Goal: Task Accomplishment & Management: Use online tool/utility

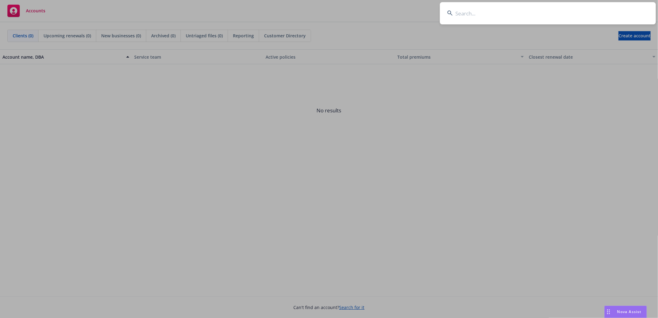
click at [471, 16] on input at bounding box center [548, 13] width 216 height 22
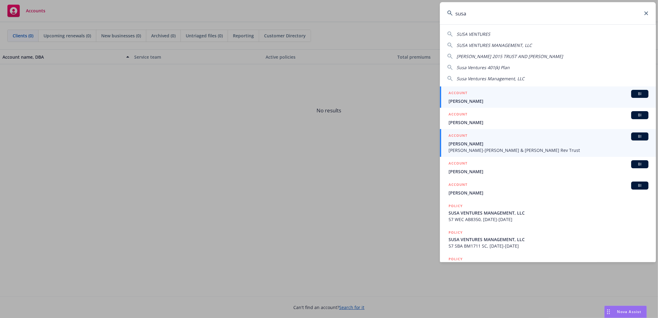
type input "susa"
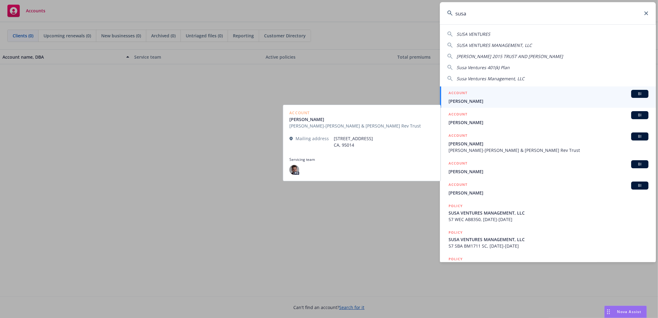
click at [487, 101] on span "Susan Wu" at bounding box center [548, 101] width 200 height 6
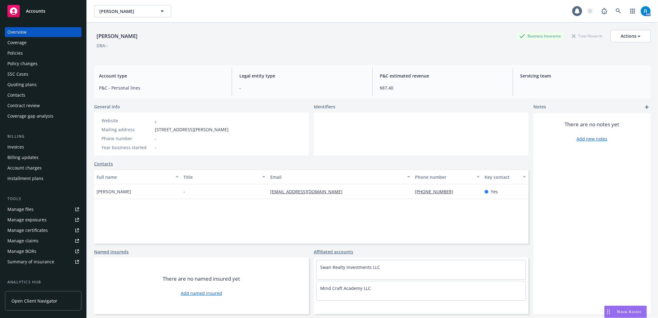
click at [30, 75] on div "SSC Cases" at bounding box center [43, 74] width 72 height 10
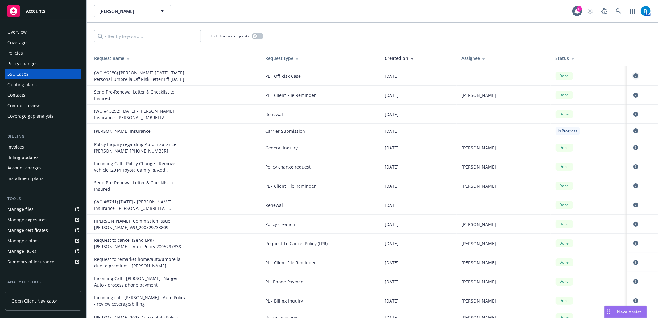
click at [633, 77] on icon "circleInformation" at bounding box center [635, 75] width 5 height 5
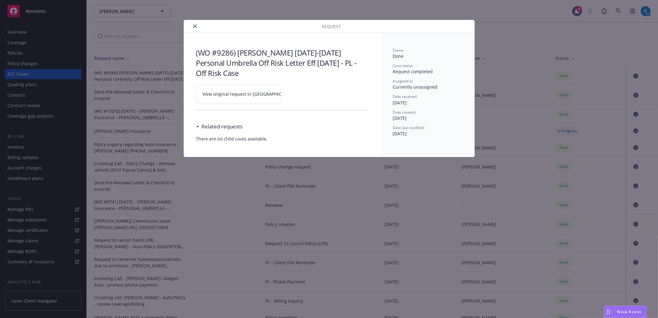
click at [298, 94] on icon at bounding box center [299, 93] width 3 height 3
click at [194, 26] on icon "close" at bounding box center [195, 26] width 4 height 4
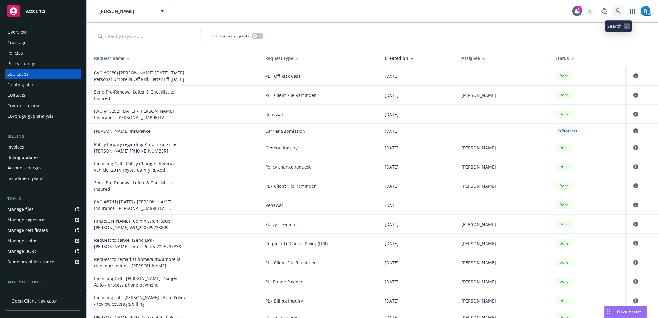
click at [620, 8] on link at bounding box center [618, 11] width 12 height 12
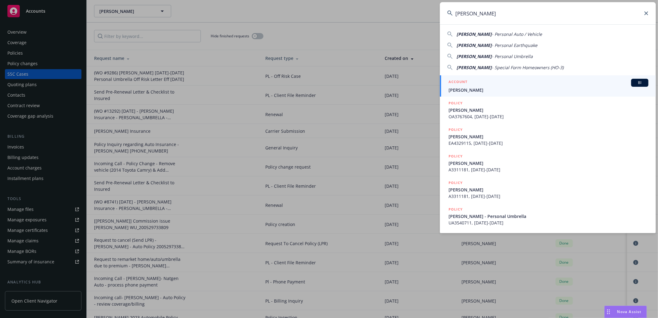
type input "Camarillo, Dana"
click at [485, 93] on span "Camarillo, Dana" at bounding box center [548, 90] width 200 height 6
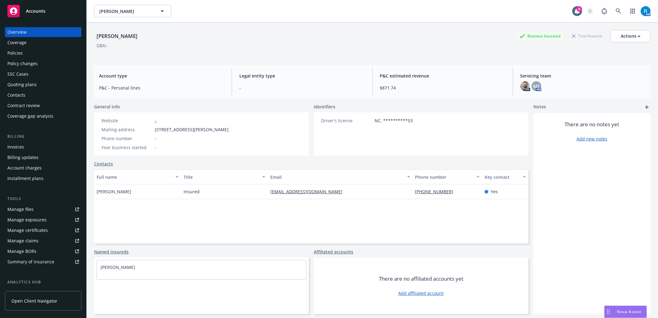
click at [30, 56] on div "Policies" at bounding box center [43, 53] width 72 height 10
click at [30, 53] on div "Policies" at bounding box center [43, 53] width 72 height 10
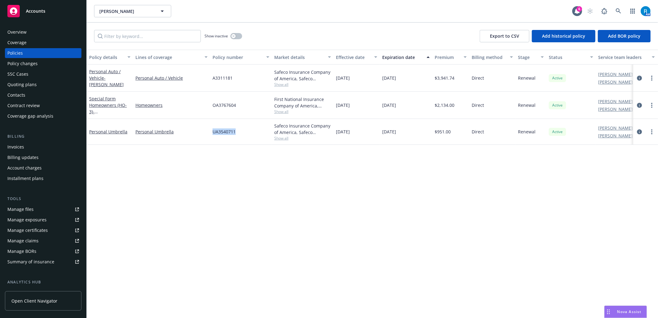
drag, startPoint x: 230, startPoint y: 129, endPoint x: 210, endPoint y: 132, distance: 20.5
click at [210, 132] on div "Personal Umbrella Personal Umbrella UA3540711 Safeco Insurance Company of Ameri…" at bounding box center [384, 132] width 595 height 26
copy div "UA3540711"
drag, startPoint x: 244, startPoint y: 108, endPoint x: 204, endPoint y: 107, distance: 40.1
click at [204, 107] on div "Special Form Homeowners (HO-3) - 3314 Greenfield Ave Los Angeles CA 90034 Homeo…" at bounding box center [384, 105] width 595 height 27
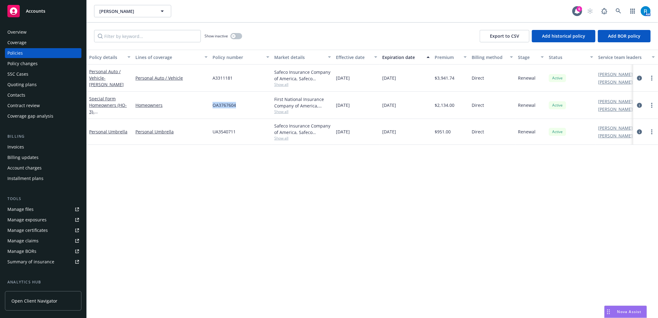
copy div "OA3767604"
drag, startPoint x: 226, startPoint y: 75, endPoint x: 204, endPoint y: 80, distance: 22.6
click at [194, 74] on div "Personal Auto / Vehicle - DANA CAMARILLO Personal Auto / Vehicle A3311181 Safec…" at bounding box center [384, 77] width 595 height 27
copy div "A3311181"
drag, startPoint x: 240, startPoint y: 129, endPoint x: 55, endPoint y: 116, distance: 185.7
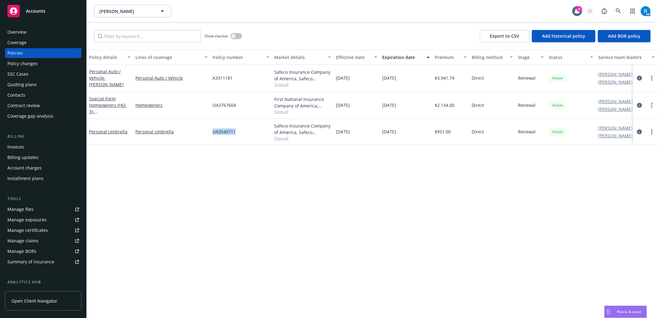
click at [210, 133] on div "UA3540711" at bounding box center [241, 132] width 62 height 26
copy span "UA3540711"
drag, startPoint x: 243, startPoint y: 104, endPoint x: 39, endPoint y: 109, distance: 204.8
click at [205, 105] on div "Special Form Homeowners (HO-3) - 3314 Greenfield Ave Los Angeles CA 90034 Homeo…" at bounding box center [384, 105] width 595 height 27
copy div "OA3767604"
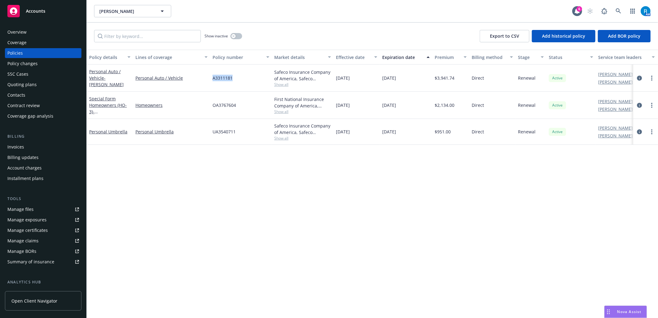
drag, startPoint x: 234, startPoint y: 76, endPoint x: 211, endPoint y: 76, distance: 23.4
click at [211, 76] on div "A3311181" at bounding box center [241, 77] width 62 height 27
copy span "A3311181"
click at [638, 106] on icon "circleInformation" at bounding box center [639, 105] width 5 height 5
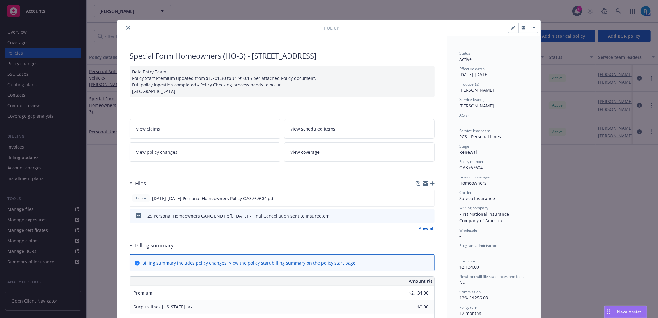
drag, startPoint x: 507, startPoint y: 74, endPoint x: 482, endPoint y: 76, distance: 25.9
click at [482, 76] on div "Effective dates 01/06/2025 - 01/06/2026" at bounding box center [493, 72] width 69 height 12
copy div "01/06/2026"
click at [126, 26] on icon "close" at bounding box center [128, 28] width 4 height 4
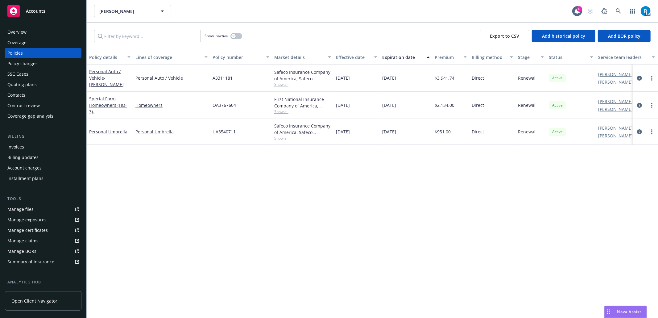
click at [31, 33] on div "Overview" at bounding box center [43, 32] width 72 height 10
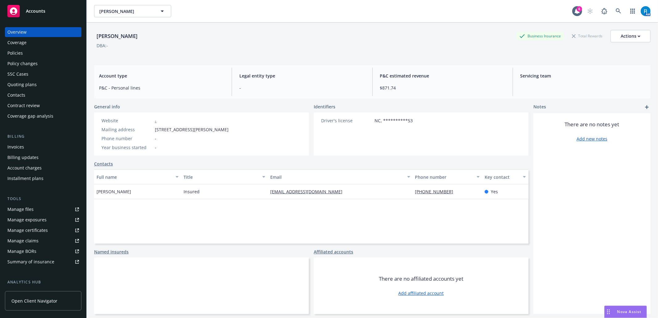
drag, startPoint x: 149, startPoint y: 39, endPoint x: 91, endPoint y: 37, distance: 58.0
click at [91, 37] on div "**********" at bounding box center [372, 182] width 571 height 318
copy div "Camarillo, Dana"
click at [27, 75] on div "SSC Cases" at bounding box center [17, 74] width 21 height 10
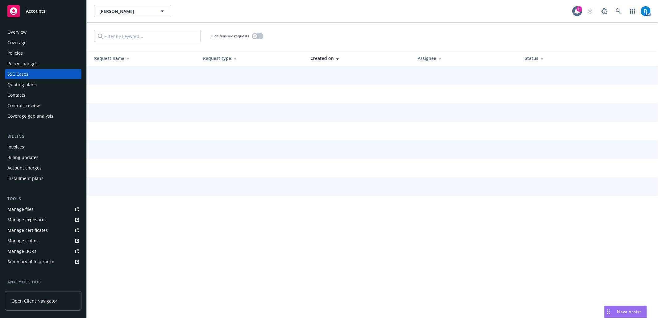
click at [32, 52] on div "Policies" at bounding box center [43, 53] width 72 height 10
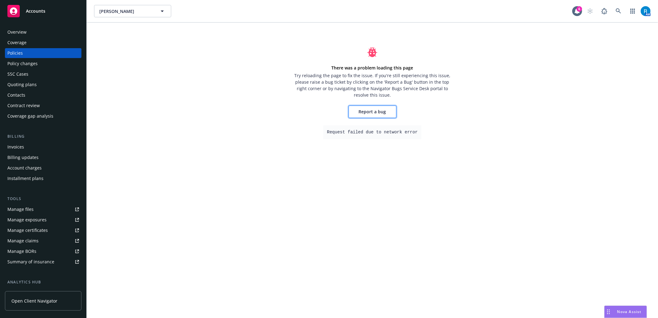
click at [375, 115] on link "Report a bug" at bounding box center [372, 111] width 48 height 12
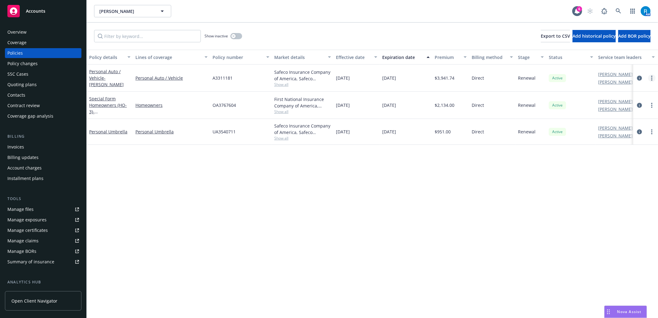
click at [650, 78] on link "more" at bounding box center [651, 77] width 7 height 7
click at [616, 113] on link "End policy" at bounding box center [618, 115] width 72 height 12
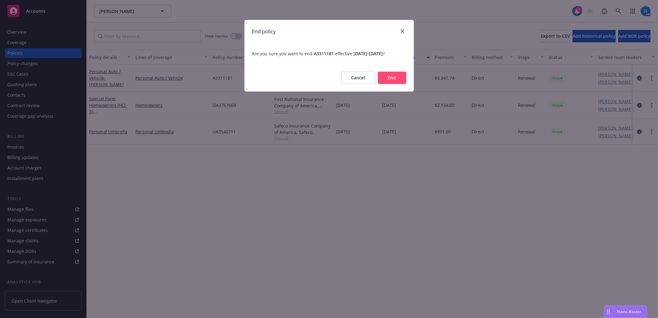
click at [390, 78] on button "End" at bounding box center [392, 78] width 28 height 12
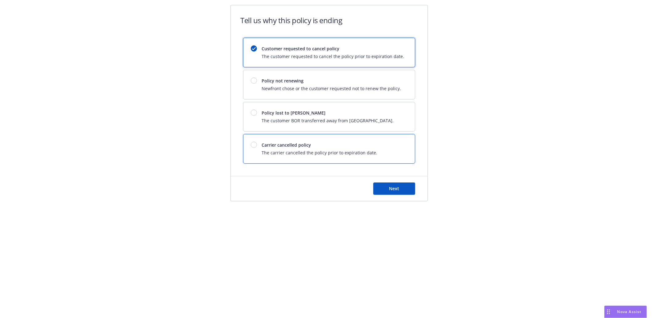
click at [298, 152] on span "The carrier cancelled the policy prior to expiration date." at bounding box center [320, 152] width 116 height 6
click at [282, 52] on div "Customer requested to cancel policy The customer requested to cancel the policy…" at bounding box center [333, 52] width 142 height 14
click at [402, 187] on button "Next" at bounding box center [394, 188] width 42 height 12
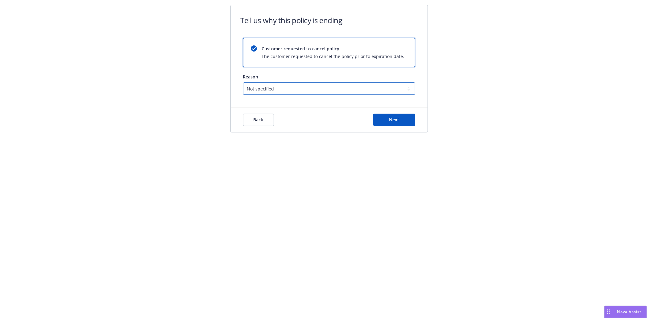
click at [287, 89] on select "Not specified Service Pricing Buyer change M&A, Bankruptcy, or Out of business …" at bounding box center [329, 88] width 172 height 12
click at [344, 193] on div "Tell us why this policy is ending Customer requested to cancel policy The custo…" at bounding box center [329, 159] width 658 height 318
click at [255, 120] on span "Back" at bounding box center [258, 120] width 10 height 6
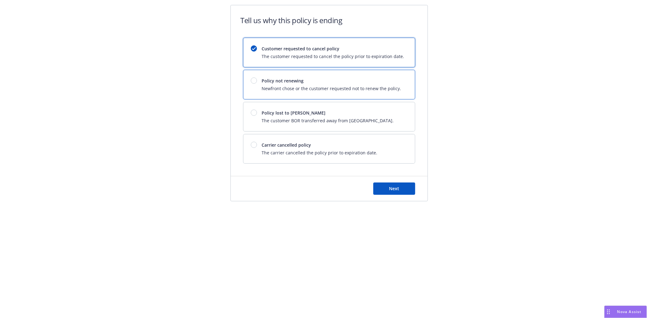
click at [297, 85] on div "Policy not renewing Newfront chose or the customer requested not to renew the p…" at bounding box center [331, 84] width 139 height 14
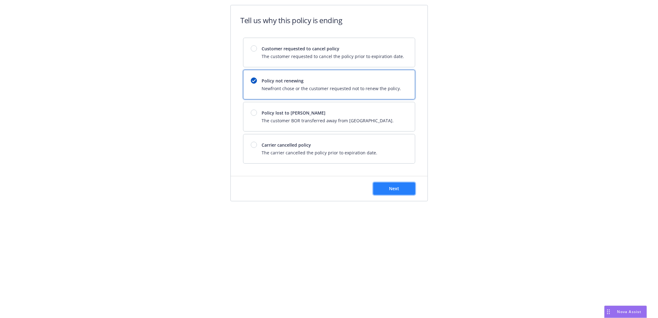
click at [387, 187] on button "Next" at bounding box center [394, 188] width 42 height 12
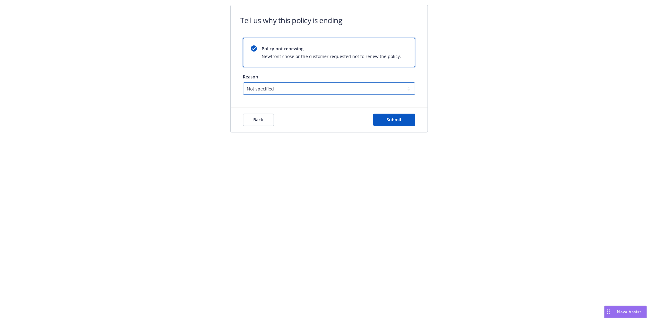
click at [286, 88] on select "Not specified Service Pricing Buyer change M&A, Bankruptcy, or Out of business …" at bounding box center [329, 88] width 172 height 12
click at [419, 84] on div "Policy not renewing Newfront chose or the customer requested not to renew the p…" at bounding box center [329, 66] width 197 height 57
click at [265, 120] on button "Back" at bounding box center [258, 119] width 31 height 12
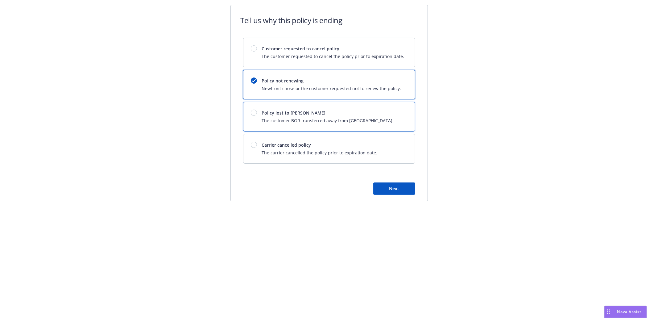
click at [254, 113] on div at bounding box center [254, 112] width 6 height 6
click at [392, 191] on span "Next" at bounding box center [394, 188] width 10 height 6
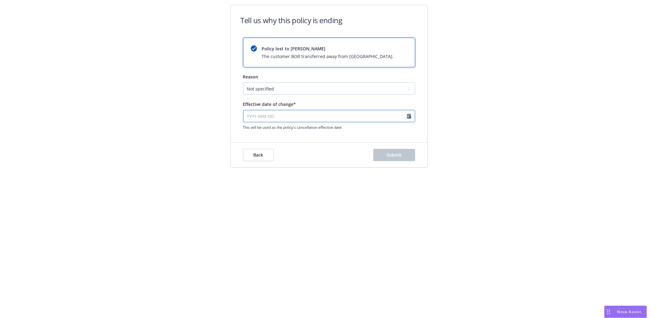
select select "August"
select select "2025"
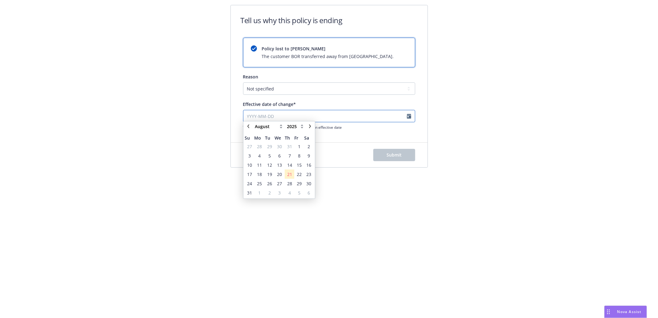
click at [279, 116] on input "Effective date of change*" at bounding box center [329, 116] width 172 height 12
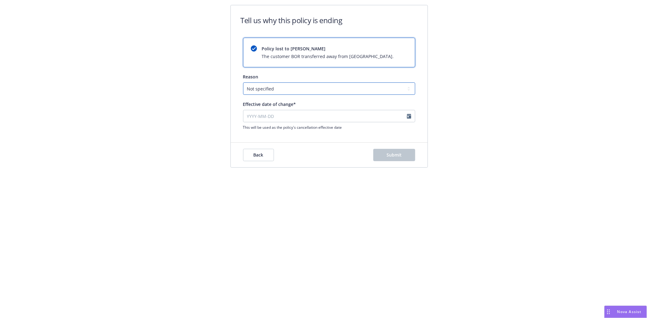
click at [284, 84] on select "Not specified Service Pricing Buyer change M&A, Bankruptcy, or Out of business …" at bounding box center [329, 88] width 172 height 12
click at [287, 196] on div "Tell us why this policy is ending Policy lost to BOR The customer BOR transferr…" at bounding box center [329, 159] width 658 height 318
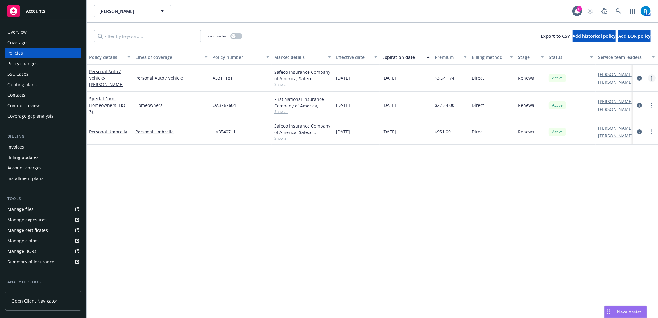
click at [653, 76] on link "more" at bounding box center [651, 77] width 7 height 7
click at [624, 120] on link "End policy" at bounding box center [618, 115] width 72 height 12
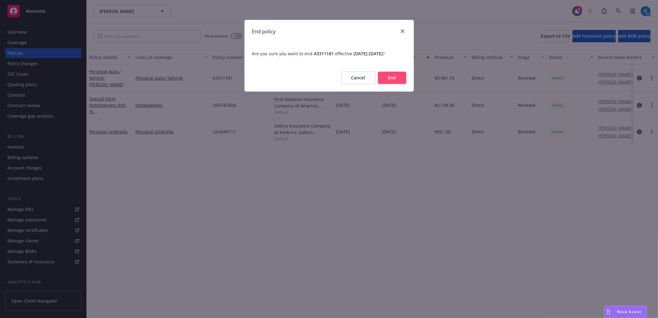
click at [388, 79] on button "End" at bounding box center [392, 78] width 28 height 12
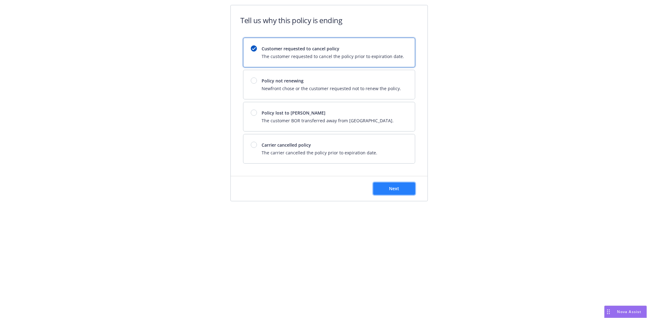
click at [396, 189] on span "Next" at bounding box center [394, 188] width 10 height 6
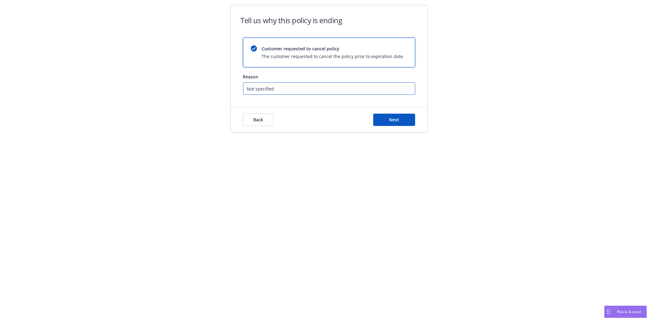
click at [289, 86] on select "Not specified Service Pricing Buyer change M&A, Bankruptcy, or Out of business …" at bounding box center [329, 88] width 172 height 12
click at [243, 83] on select "Not specified Service Pricing Buyer change M&A, Bankruptcy, or Out of business …" at bounding box center [329, 88] width 172 height 12
click at [401, 116] on button "Next" at bounding box center [394, 119] width 42 height 12
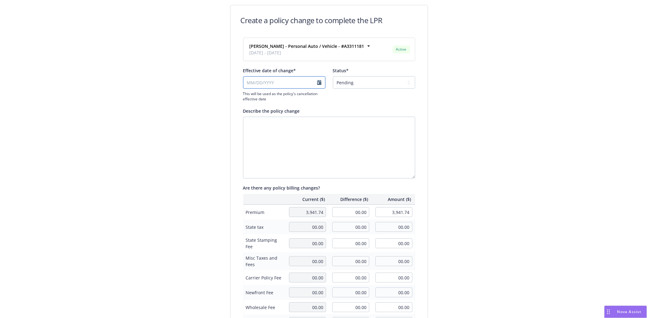
select select "August"
select select "2025"
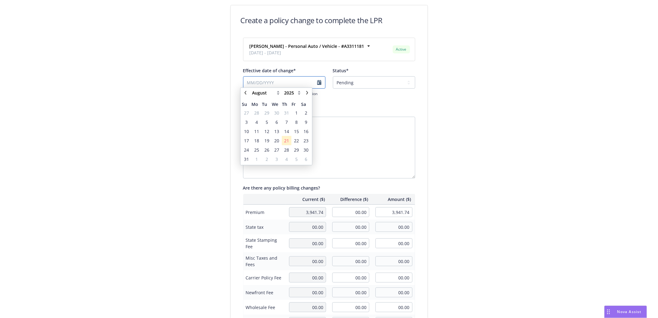
click at [295, 82] on input "Effective date of change*" at bounding box center [284, 82] width 82 height 12
click at [295, 125] on span "8" at bounding box center [296, 124] width 2 height 6
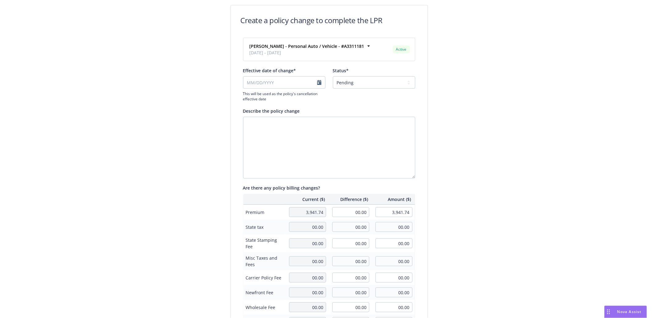
type input "08/08/2025"
click at [353, 81] on select "Pending Confirmed" at bounding box center [374, 82] width 82 height 12
select select "Confirmed"
click at [333, 76] on select "Pending Confirmed" at bounding box center [374, 82] width 82 height 12
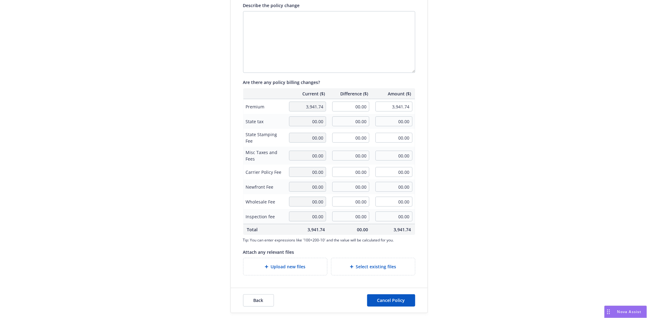
scroll to position [106, 0]
click at [287, 266] on span "Upload new files" at bounding box center [288, 266] width 35 height 6
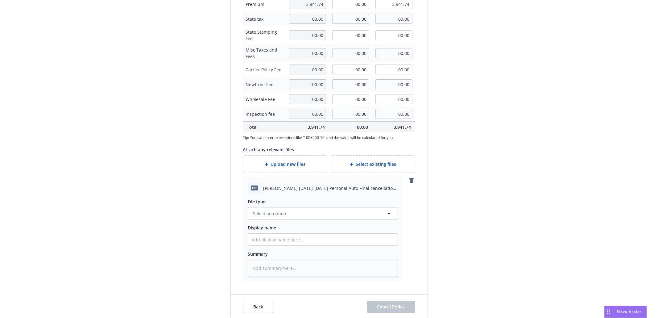
scroll to position [215, 0]
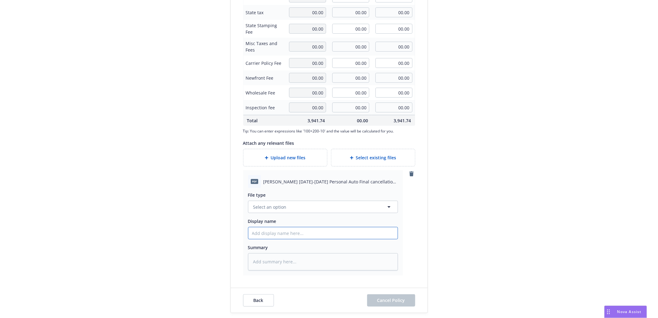
drag, startPoint x: 268, startPoint y: 228, endPoint x: 268, endPoint y: 224, distance: 4.9
click at [268, 228] on input "Display name" at bounding box center [322, 233] width 149 height 12
paste input "Camarillo, Dana 2024-2025 Personal Auto Final cancellation Effective 08-08-2025"
type textarea "x"
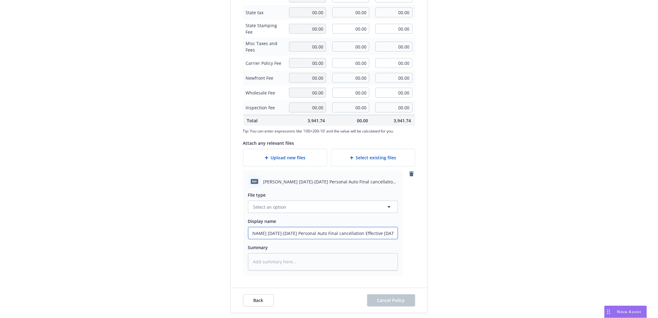
type input "Camarillo, Dana 2024-2025 Personal Auto Final cancellation Effective 08-08-2025"
click at [261, 204] on span "Select an option" at bounding box center [269, 206] width 33 height 6
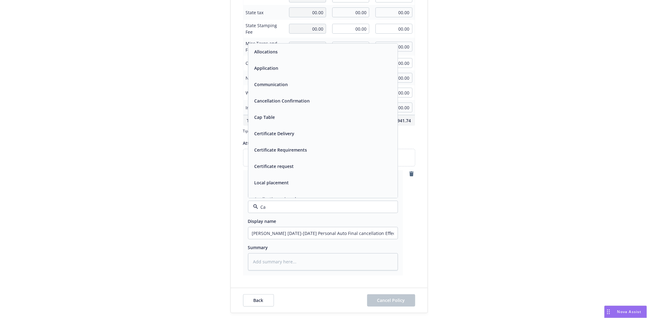
type input "Can"
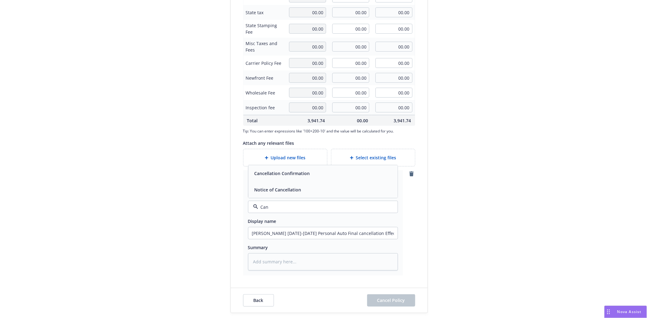
click at [278, 177] on div "Cancellation Confirmation" at bounding box center [281, 173] width 59 height 9
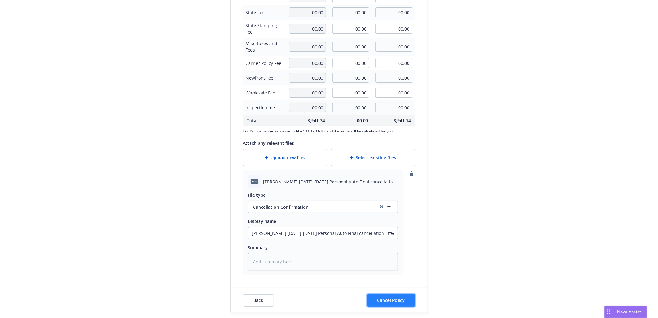
click at [395, 299] on span "Cancel Policy" at bounding box center [391, 300] width 28 height 6
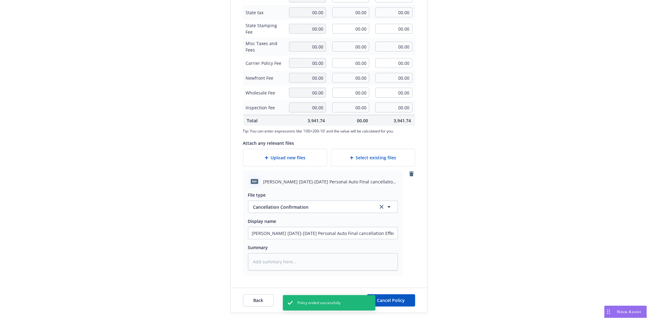
type textarea "x"
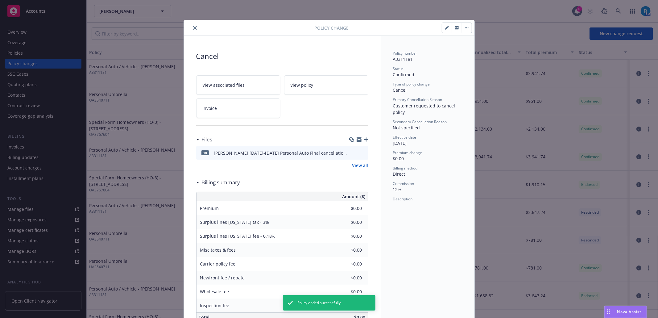
click at [193, 27] on icon "close" at bounding box center [195, 28] width 4 height 4
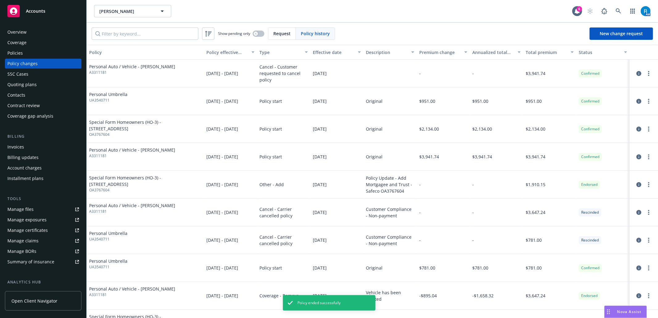
click at [29, 73] on div "SSC Cases" at bounding box center [43, 74] width 72 height 10
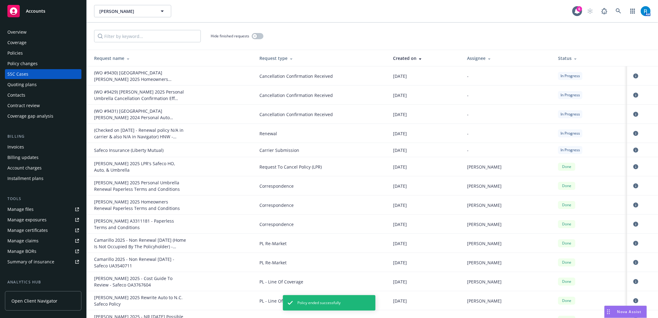
click at [17, 54] on div "Policies" at bounding box center [14, 53] width 15 height 10
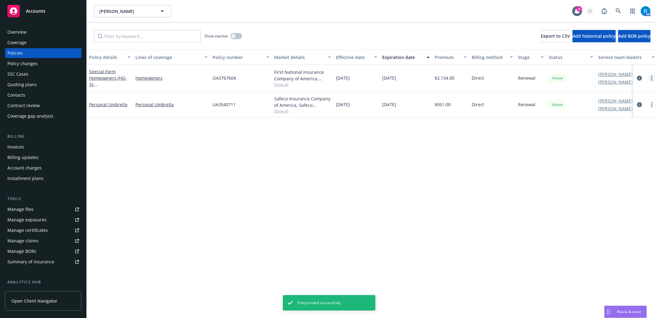
click at [651, 76] on circle "more" at bounding box center [651, 76] width 1 height 1
click at [492, 149] on div "Policy details Lines of coverage Policy number Market details Effective date Ex…" at bounding box center [372, 184] width 571 height 268
click at [651, 78] on circle "more" at bounding box center [651, 77] width 1 height 1
click at [651, 78] on icon "more" at bounding box center [651, 78] width 1 height 5
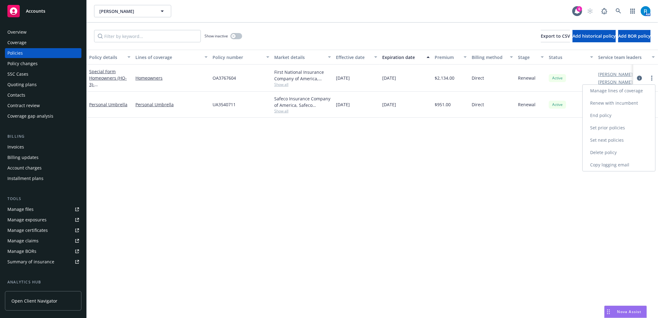
click at [612, 115] on link "End policy" at bounding box center [618, 115] width 72 height 12
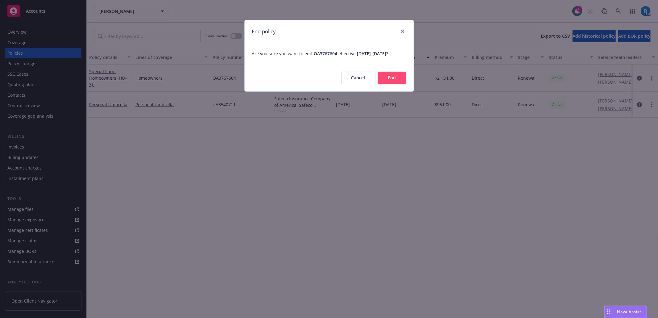
click at [396, 83] on button "End" at bounding box center [392, 78] width 28 height 12
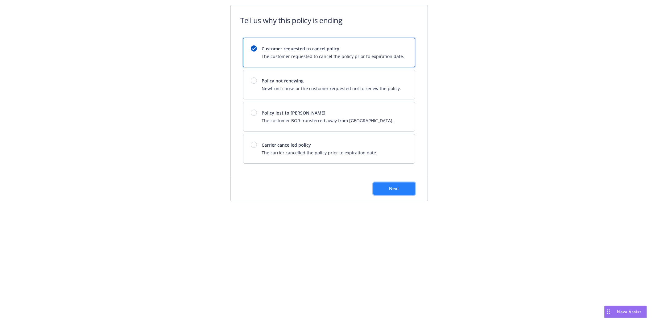
click at [394, 191] on span "Next" at bounding box center [394, 188] width 10 height 6
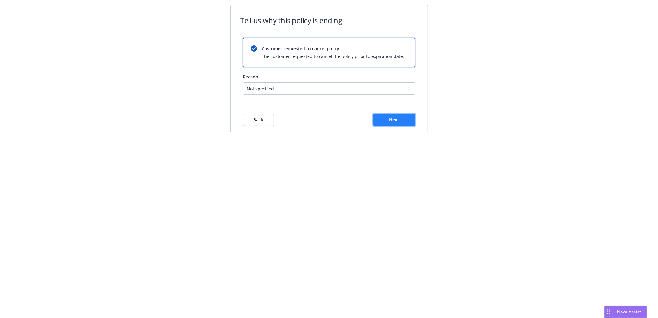
click at [394, 121] on span "Next" at bounding box center [394, 120] width 10 height 6
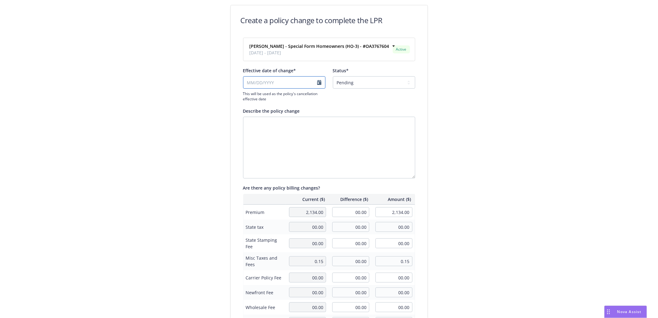
click at [276, 80] on input "Effective date of change*" at bounding box center [284, 82] width 82 height 12
select select "August"
select select "2025"
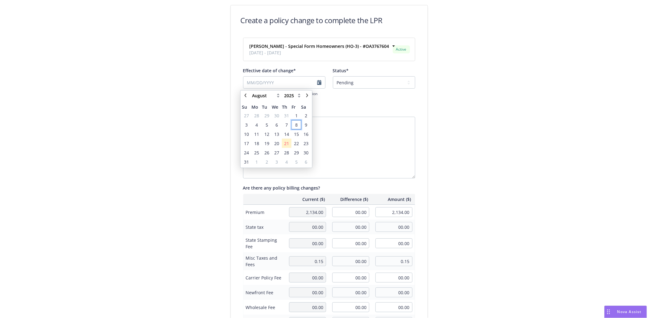
click at [294, 124] on span "8" at bounding box center [296, 125] width 8 height 8
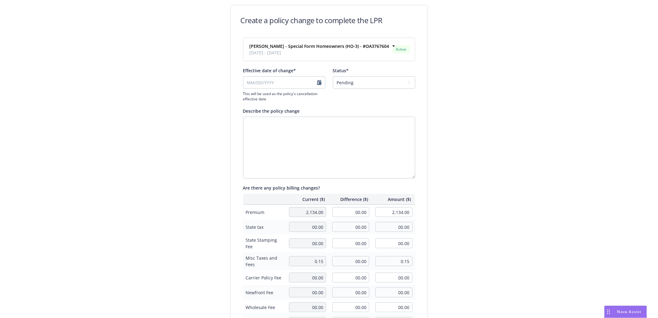
type input "08/08/2025"
click at [358, 83] on select "Pending Confirmed" at bounding box center [374, 82] width 82 height 12
select select "Confirmed"
click at [333, 76] on select "Pending Confirmed" at bounding box center [374, 82] width 82 height 12
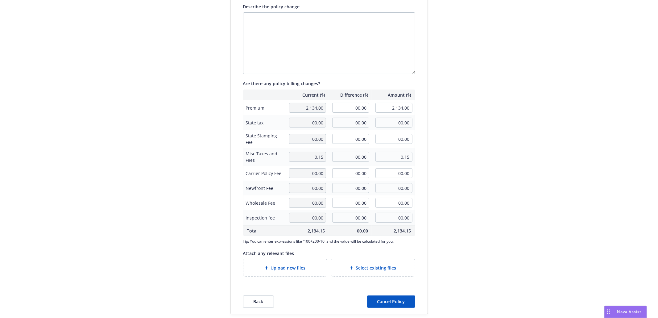
scroll to position [106, 0]
click at [284, 266] on span "Upload new files" at bounding box center [288, 266] width 35 height 6
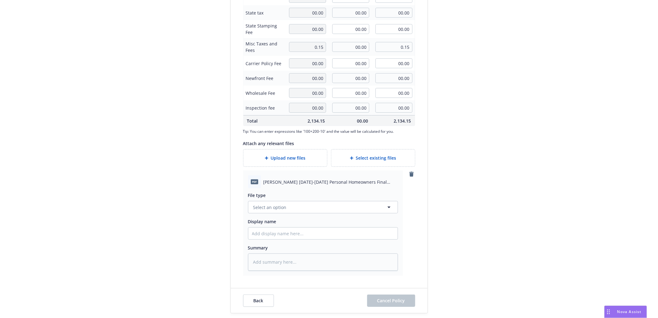
scroll to position [215, 0]
drag, startPoint x: 266, startPoint y: 232, endPoint x: 263, endPoint y: 222, distance: 10.5
click at [266, 232] on input "Display name" at bounding box center [322, 233] width 149 height 12
paste input "Camarillo, Dana 2025-2026 Personal Homeowners Final cancellation Effective 08-0…"
type textarea "x"
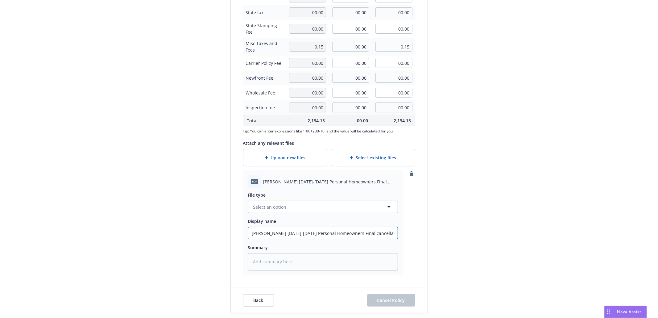
scroll to position [0, 37]
type input "Camarillo, Dana 2025-2026 Personal Homeowners Final cancellation Effective 08-0…"
click at [260, 205] on span "Select an option" at bounding box center [269, 206] width 33 height 6
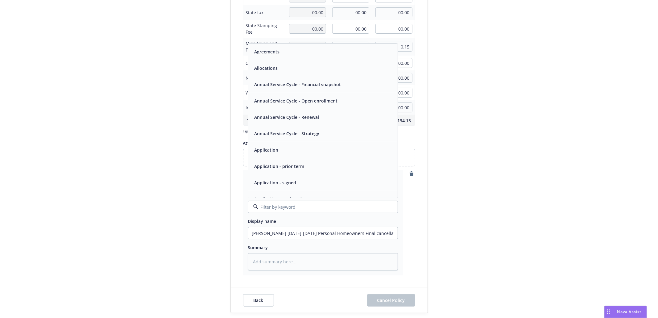
type input "E"
type input "can"
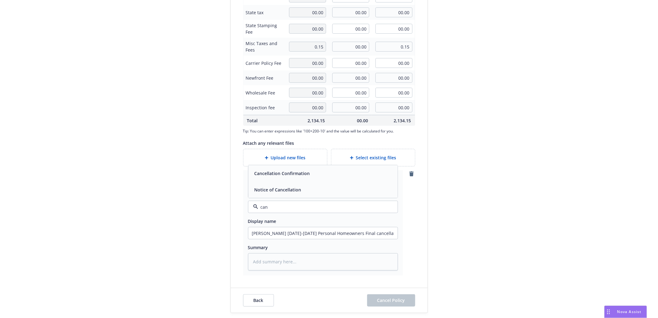
click at [277, 173] on span "Cancellation Confirmation" at bounding box center [281, 173] width 55 height 6
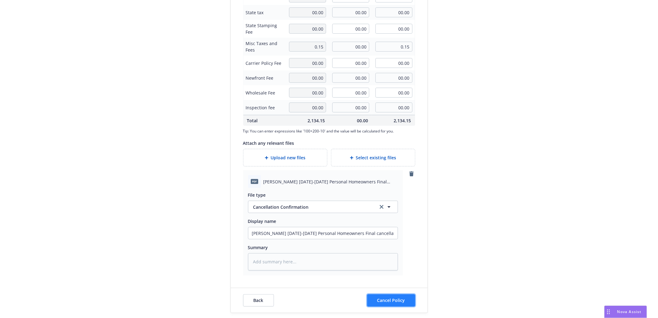
click at [391, 300] on span "Cancel Policy" at bounding box center [391, 300] width 28 height 6
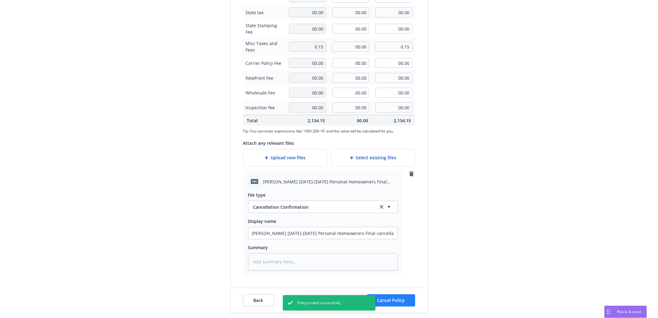
type textarea "x"
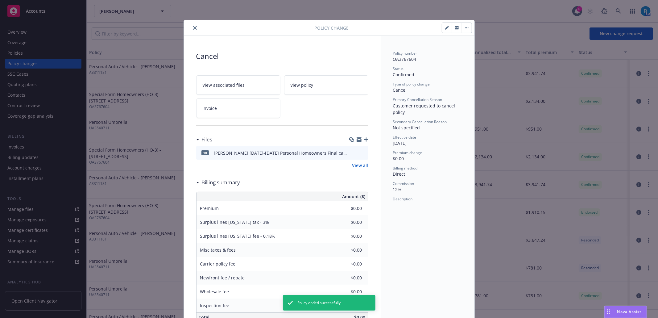
click at [191, 27] on button "close" at bounding box center [194, 27] width 7 height 7
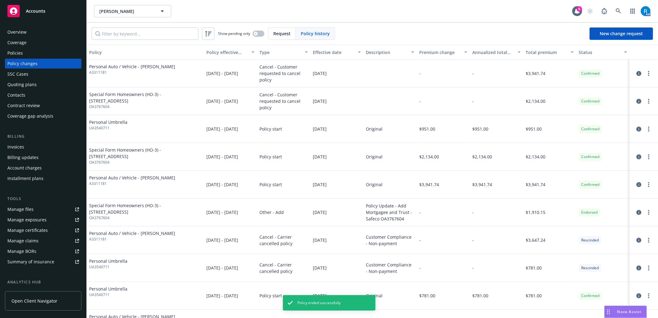
click at [25, 54] on div "Policies" at bounding box center [43, 53] width 72 height 10
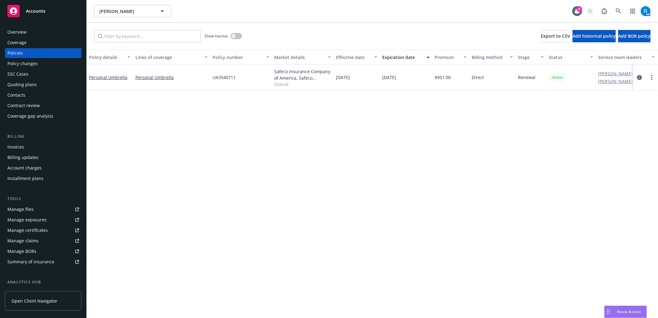
click at [653, 77] on link "more" at bounding box center [651, 77] width 7 height 7
click at [604, 115] on link "End policy" at bounding box center [618, 115] width 72 height 12
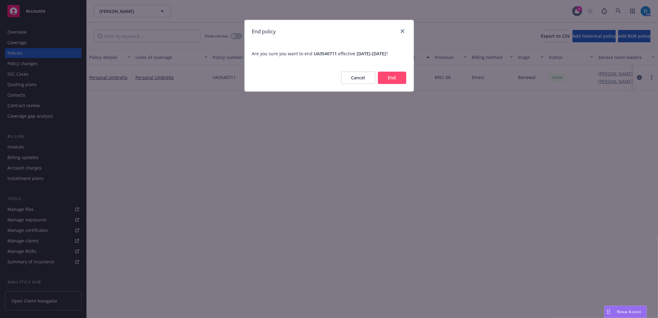
click at [389, 82] on button "End" at bounding box center [392, 78] width 28 height 12
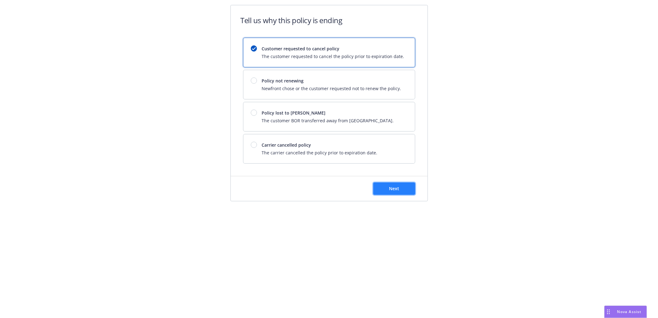
click at [396, 189] on span "Next" at bounding box center [394, 188] width 10 height 6
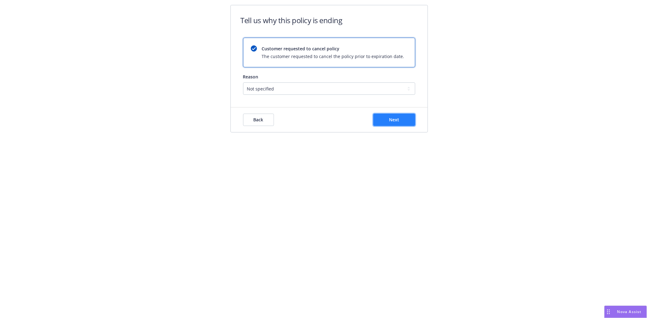
click at [395, 120] on span "Next" at bounding box center [394, 120] width 10 height 6
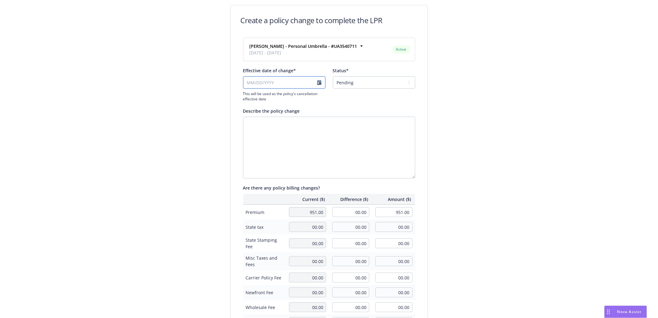
select select "August"
select select "2025"
click at [275, 83] on input "Effective date of change*" at bounding box center [284, 82] width 82 height 12
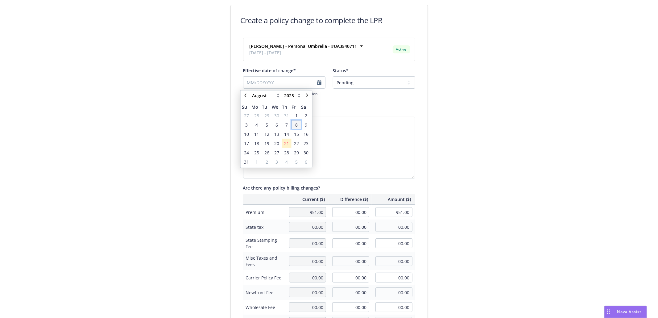
click at [295, 122] on span "8" at bounding box center [296, 124] width 2 height 6
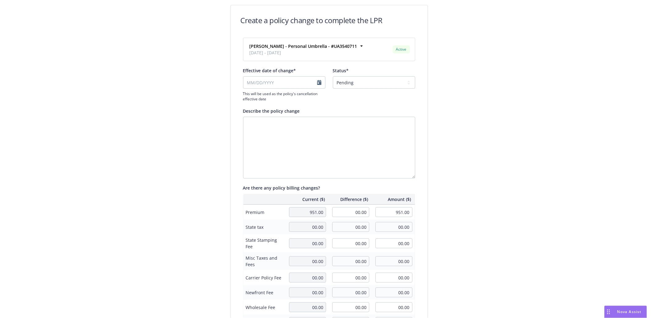
type input "08/08/2025"
drag, startPoint x: 369, startPoint y: 84, endPoint x: 367, endPoint y: 88, distance: 3.6
click at [369, 84] on select "Pending Confirmed" at bounding box center [374, 82] width 82 height 12
select select "Confirmed"
click at [333, 76] on select "Pending Confirmed" at bounding box center [374, 82] width 82 height 12
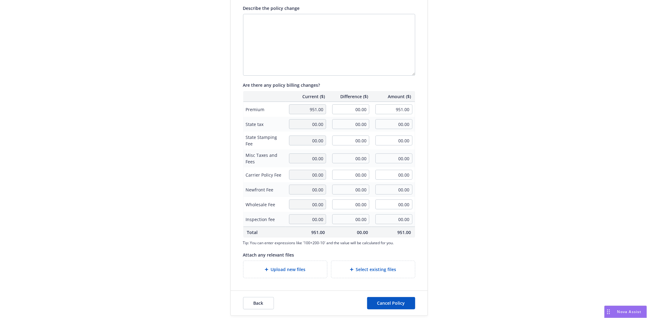
scroll to position [106, 0]
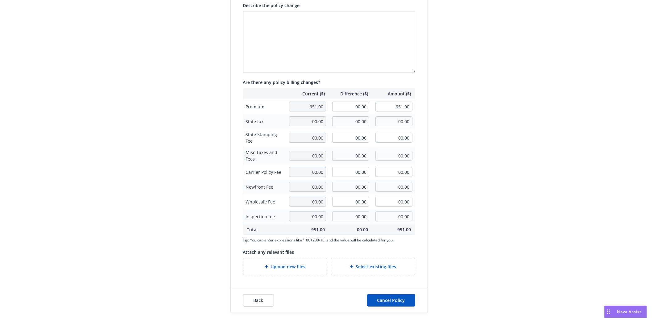
click at [288, 266] on span "Upload new files" at bounding box center [288, 266] width 35 height 6
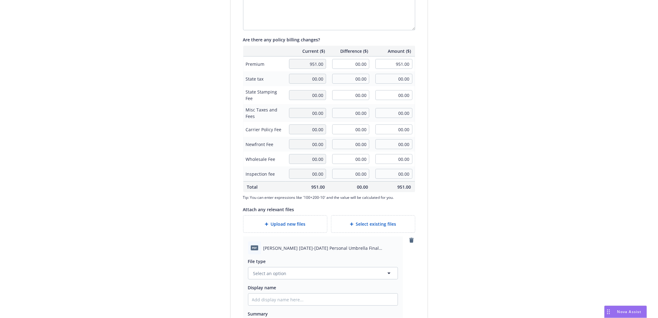
scroll to position [215, 0]
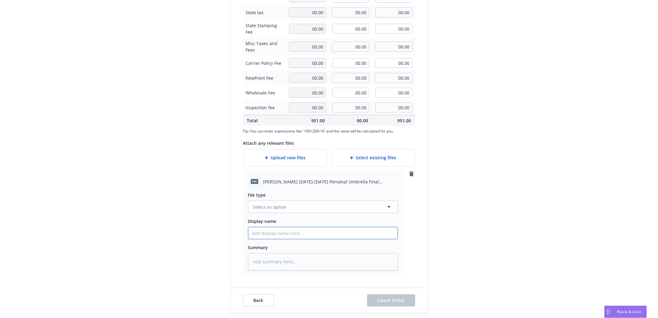
click at [276, 228] on input "Display name" at bounding box center [322, 233] width 149 height 12
paste input "Camarillo, Dana 2025-2026 Personal Umbrella Final cancellation Effective 08-08-…"
type textarea "x"
type input "Camarillo, Dana 2025-2026 Personal Umbrella Final cancellation Effective 08-08-…"
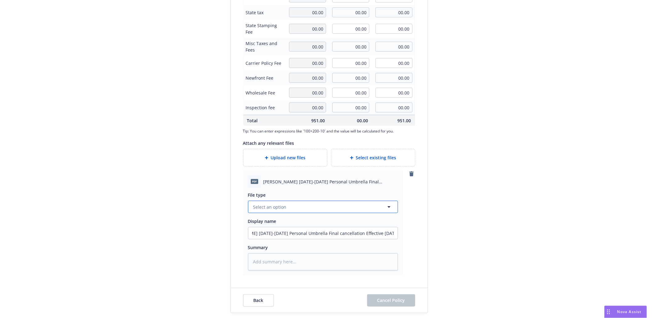
scroll to position [0, 0]
click at [262, 204] on span "Select an option" at bounding box center [269, 206] width 33 height 6
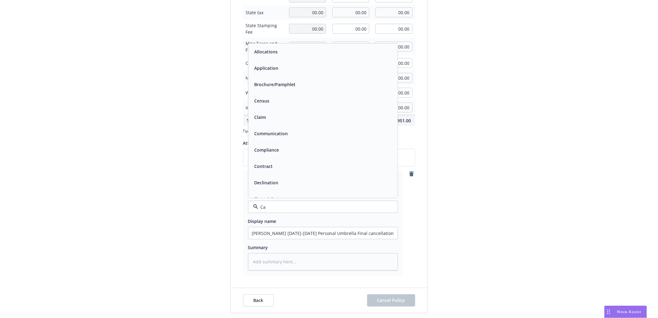
type input "Can"
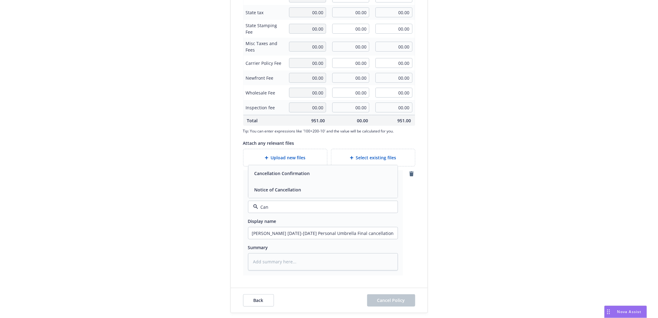
click at [275, 177] on div "Cancellation Confirmation" at bounding box center [281, 173] width 59 height 9
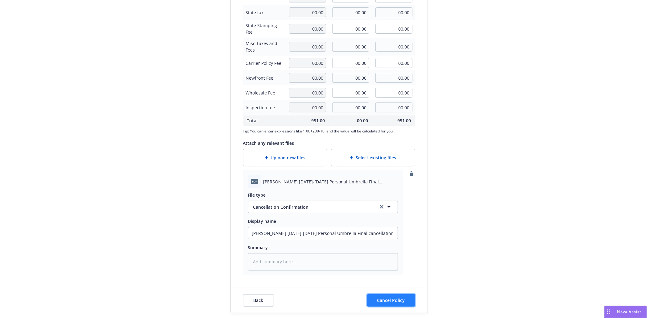
click at [398, 298] on span "Cancel Policy" at bounding box center [391, 300] width 28 height 6
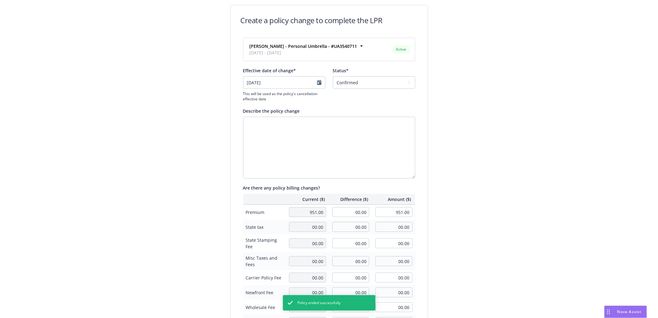
type textarea "x"
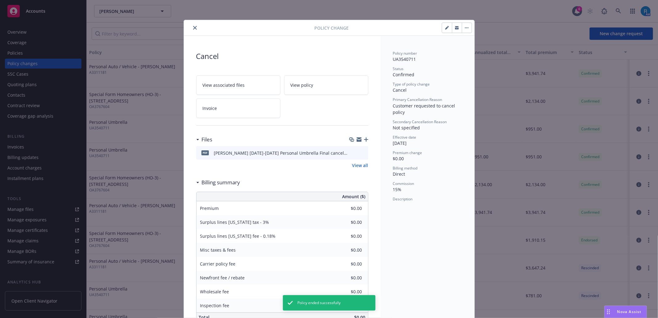
click at [193, 27] on icon "close" at bounding box center [195, 28] width 4 height 4
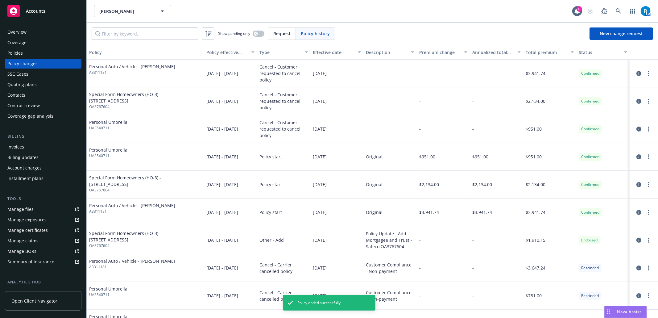
click at [31, 56] on div "Policies" at bounding box center [43, 53] width 72 height 10
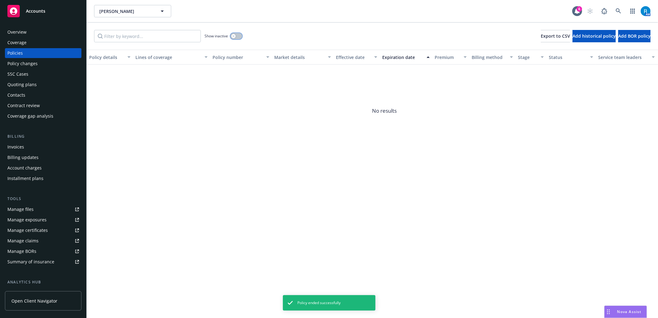
click at [237, 36] on button "button" at bounding box center [236, 36] width 12 height 6
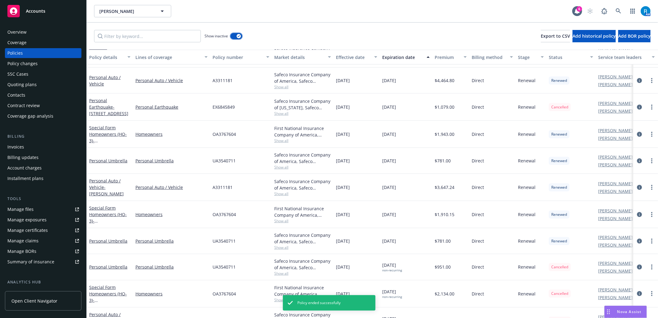
scroll to position [393, 0]
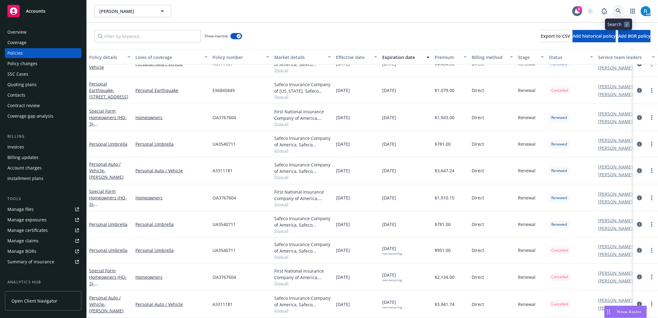
click at [619, 11] on icon at bounding box center [617, 10] width 5 height 5
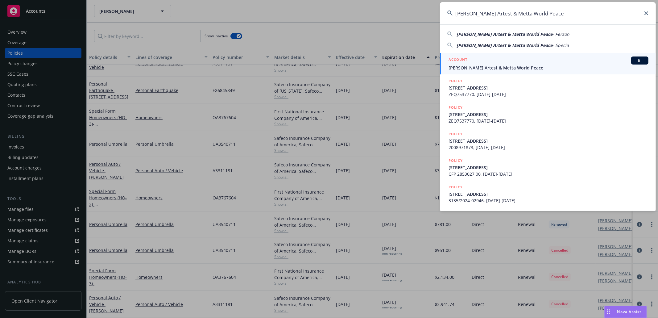
type input "Maya Sandiford Artest & Metta World Peace"
click at [500, 65] on span "Maya Sandiford Artest & Metta World Peace" at bounding box center [548, 67] width 200 height 6
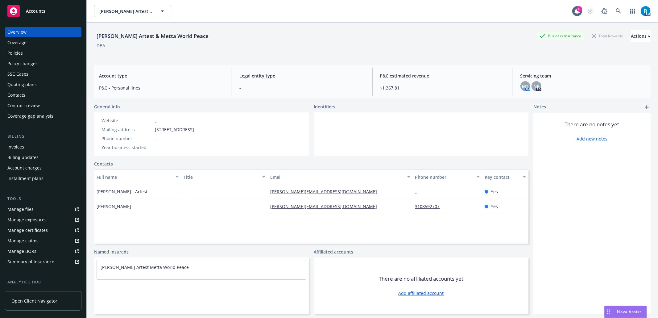
click at [32, 52] on div "Policies" at bounding box center [43, 53] width 72 height 10
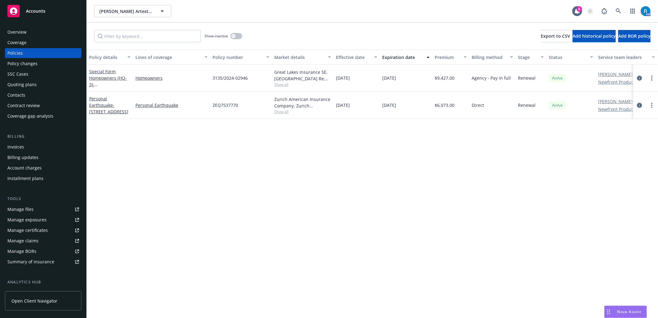
click at [638, 103] on icon "circleInformation" at bounding box center [639, 105] width 5 height 5
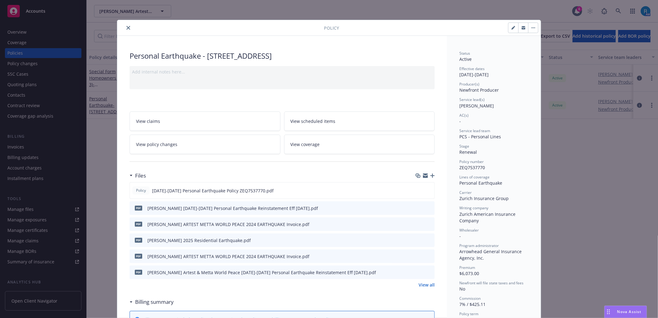
click at [126, 26] on icon "close" at bounding box center [128, 28] width 4 height 4
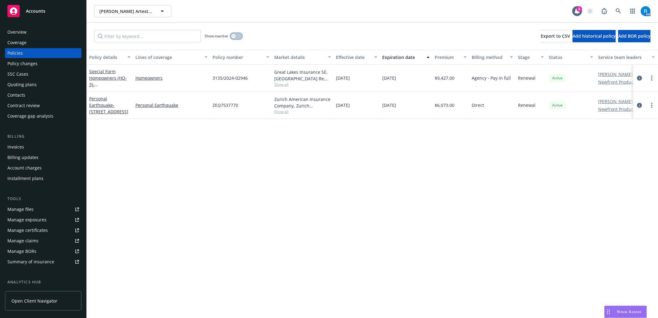
click at [238, 35] on button "button" at bounding box center [236, 36] width 12 height 6
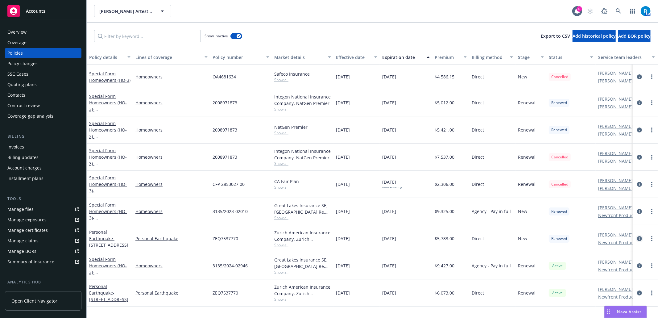
click at [638, 239] on icon "circleInformation" at bounding box center [639, 238] width 5 height 5
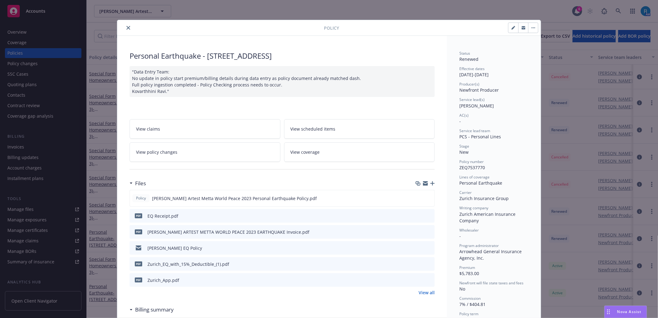
click at [126, 26] on icon "close" at bounding box center [128, 28] width 4 height 4
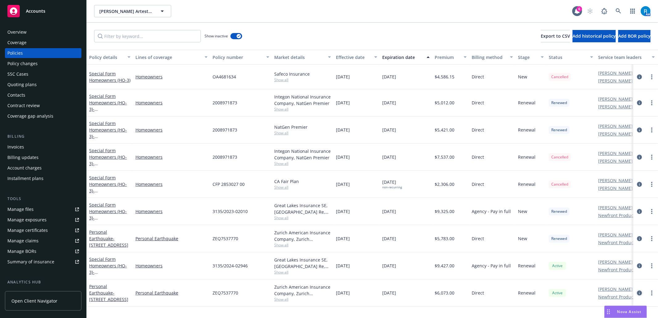
click at [639, 293] on icon "circleInformation" at bounding box center [639, 292] width 5 height 5
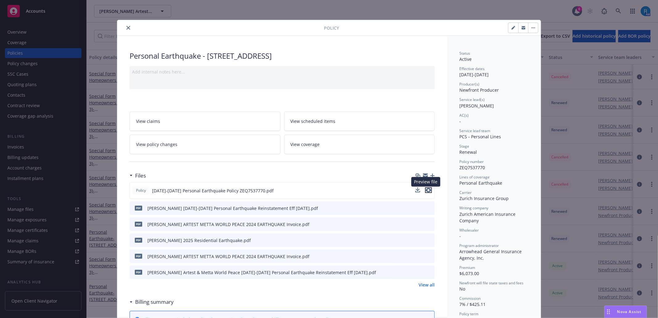
click at [426, 189] on icon "preview file" at bounding box center [428, 190] width 6 height 4
click at [126, 29] on icon "close" at bounding box center [128, 28] width 4 height 4
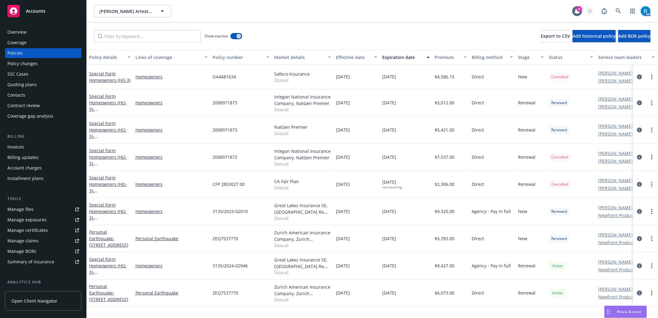
click at [637, 292] on icon "circleInformation" at bounding box center [639, 292] width 5 height 5
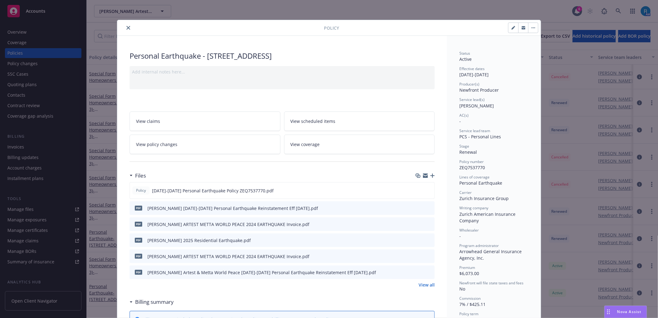
scroll to position [18, 0]
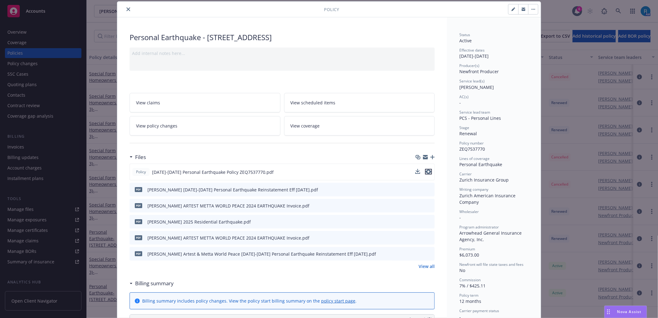
click at [425, 171] on icon "preview file" at bounding box center [428, 171] width 6 height 4
click at [125, 9] on button "close" at bounding box center [128, 9] width 7 height 7
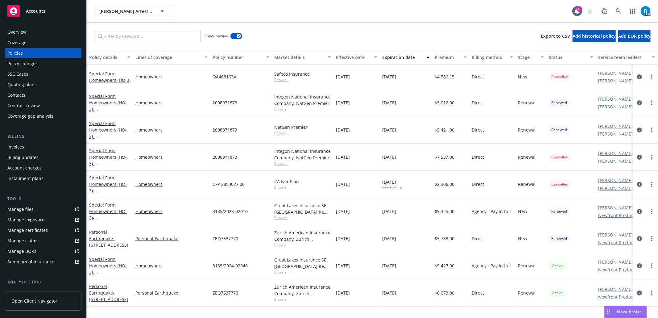
click at [639, 293] on icon "circleInformation" at bounding box center [639, 292] width 5 height 5
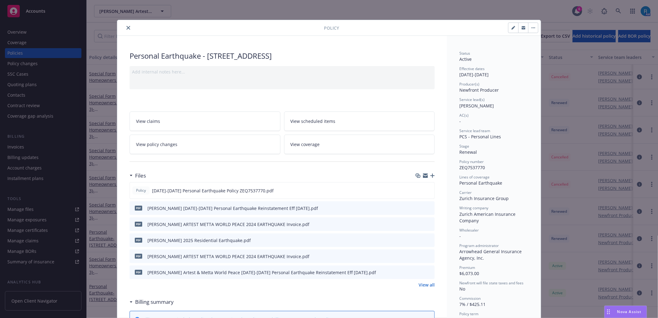
scroll to position [18, 0]
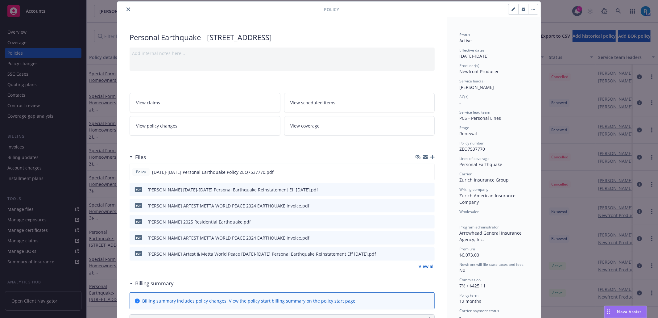
click at [125, 7] on button "close" at bounding box center [128, 9] width 7 height 7
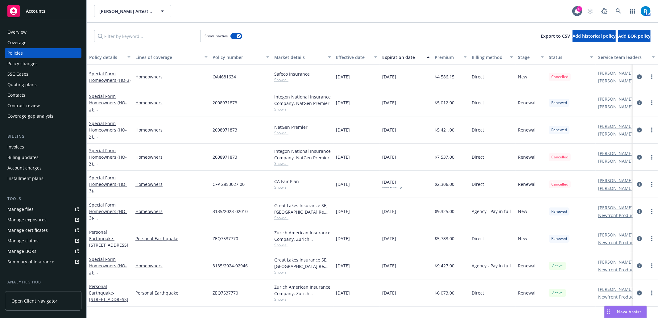
click at [30, 41] on div "Coverage" at bounding box center [43, 43] width 72 height 10
click at [30, 35] on div "Overview" at bounding box center [43, 32] width 72 height 10
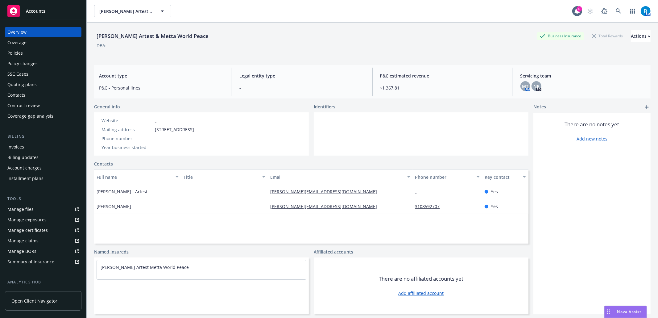
click at [20, 47] on div "Coverage" at bounding box center [16, 43] width 19 height 10
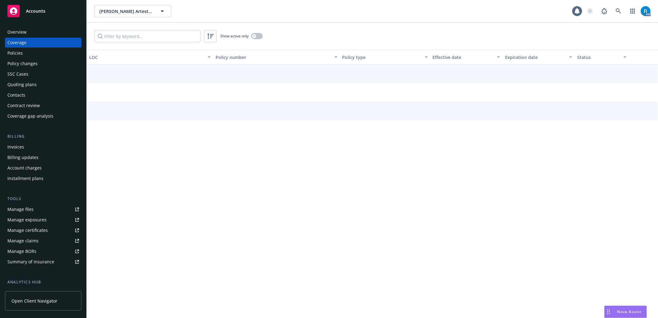
click at [20, 52] on div "Policies" at bounding box center [14, 53] width 15 height 10
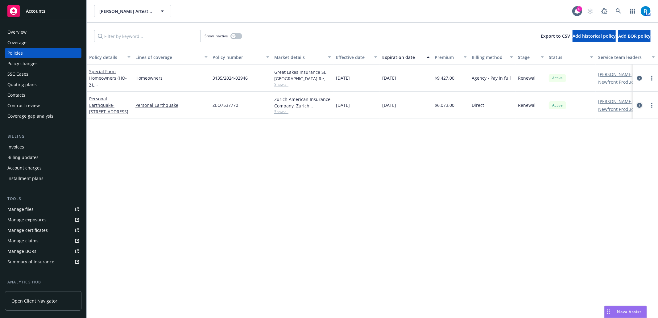
click at [638, 103] on icon "circleInformation" at bounding box center [639, 105] width 5 height 5
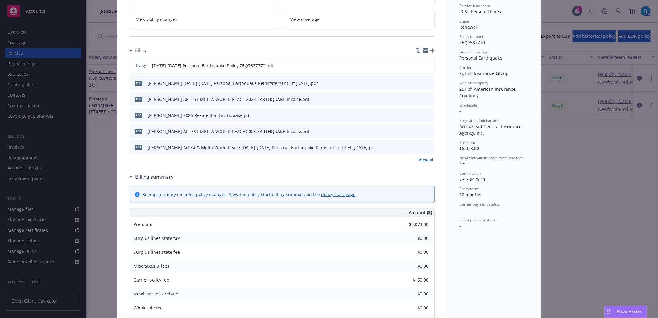
scroll to position [9, 0]
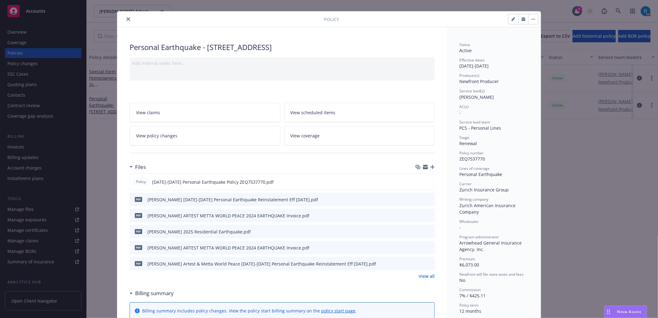
click at [126, 18] on icon "close" at bounding box center [128, 19] width 4 height 4
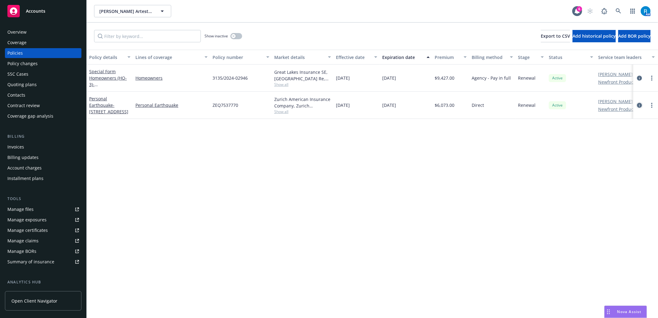
click at [640, 103] on icon "circleInformation" at bounding box center [639, 105] width 5 height 5
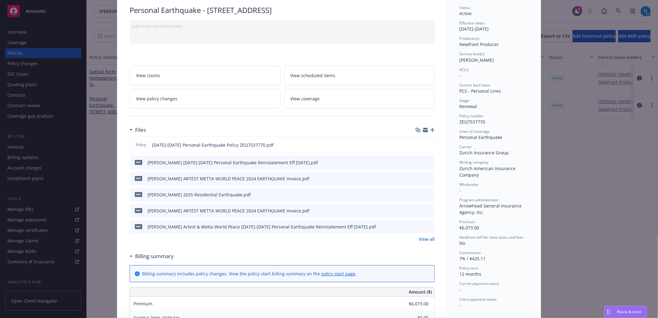
scroll to position [60, 0]
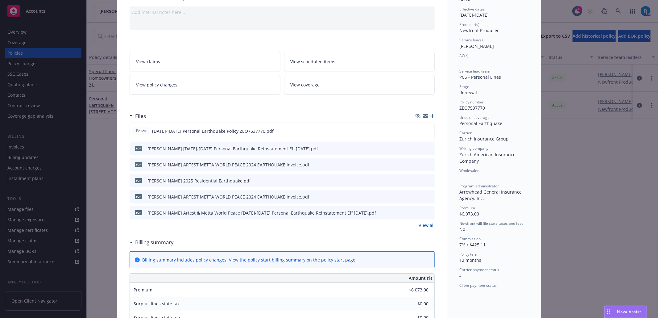
click at [599, 201] on div "Policy Personal Earthquake - 4822 Valjean Avenue ENCINO CA 91436 Add internal n…" at bounding box center [329, 159] width 658 height 318
drag, startPoint x: 538, startPoint y: 113, endPoint x: 540, endPoint y: 109, distance: 4.6
click at [538, 113] on div "Policy Personal Earthquake - 4822 Valjean Avenue ENCINO CA 91436 Add internal n…" at bounding box center [329, 159] width 658 height 318
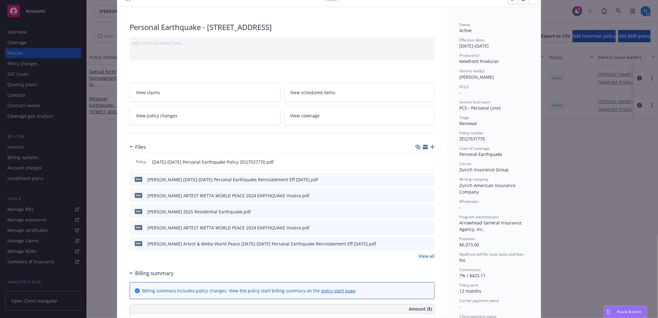
scroll to position [0, 0]
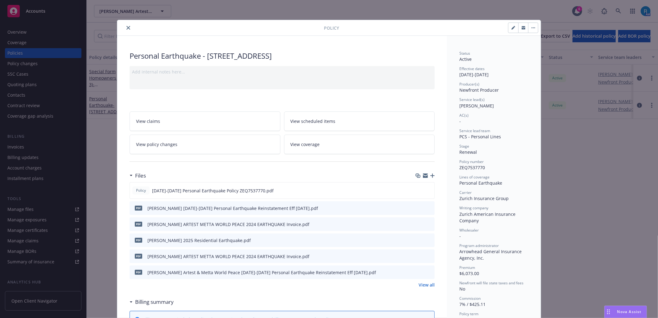
click at [128, 27] on button "close" at bounding box center [128, 27] width 7 height 7
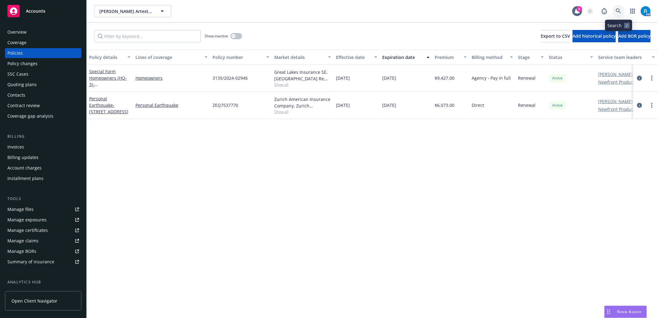
click at [614, 9] on link at bounding box center [618, 11] width 12 height 12
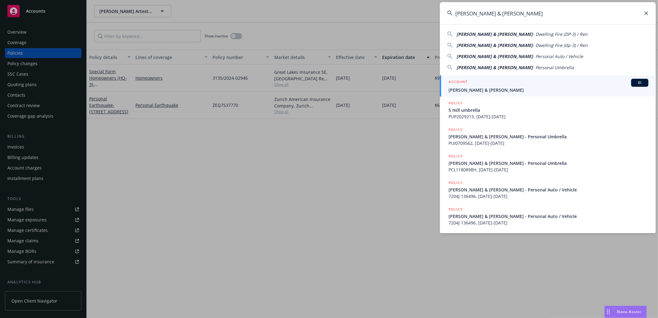
type input "Mark & Frances Meyers"
click at [491, 91] on span "Mark & Frances Meyers" at bounding box center [548, 90] width 200 height 6
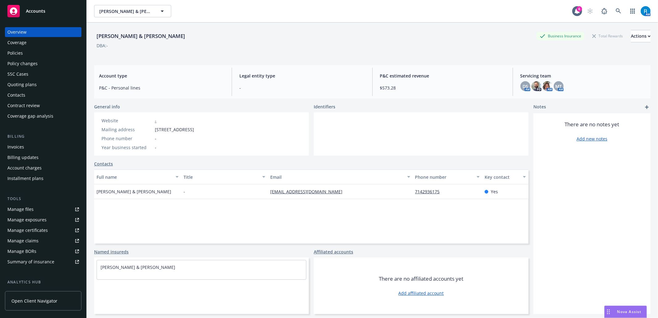
click at [34, 72] on div "SSC Cases" at bounding box center [43, 74] width 72 height 10
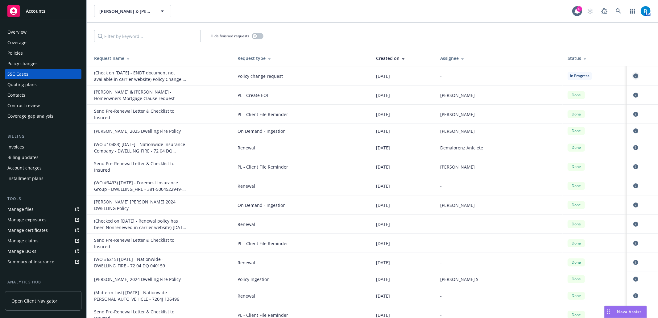
click at [633, 76] on icon "circleInformation" at bounding box center [635, 75] width 5 height 5
click at [633, 97] on icon "circleInformation" at bounding box center [635, 94] width 5 height 5
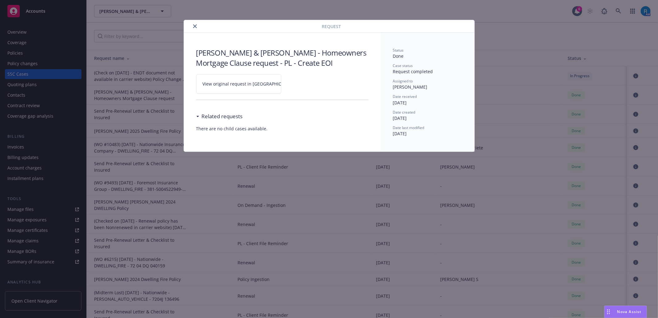
click at [274, 82] on link "View original request in SSC" at bounding box center [238, 83] width 85 height 19
click at [196, 28] on button "close" at bounding box center [194, 26] width 7 height 7
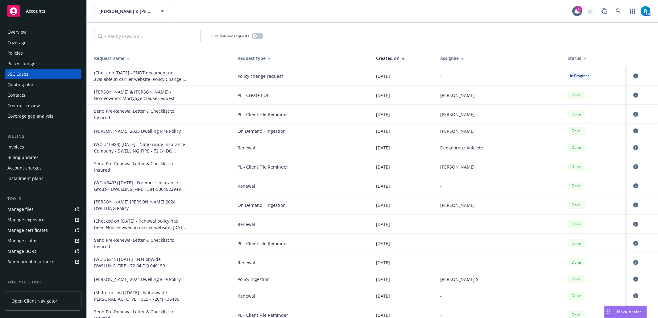
click at [25, 61] on div "Policy changes" at bounding box center [22, 64] width 30 height 10
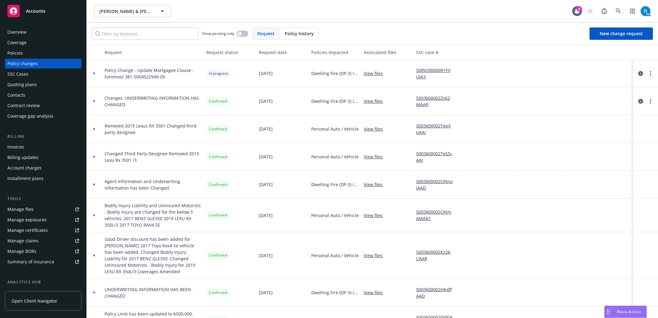
click at [23, 73] on div "SSC Cases" at bounding box center [17, 74] width 21 height 10
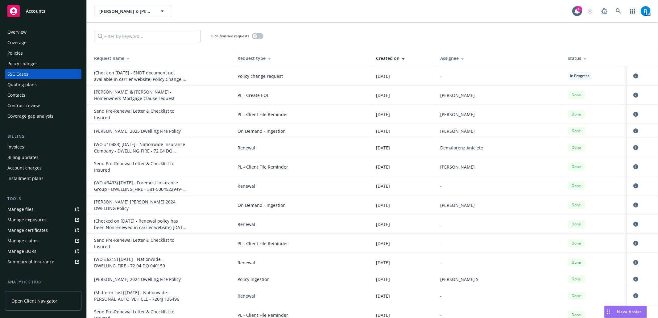
click at [23, 56] on div "Policies" at bounding box center [43, 53] width 72 height 10
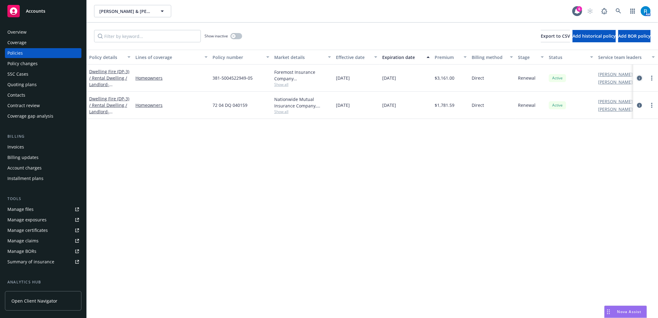
click at [639, 78] on icon "circleInformation" at bounding box center [639, 78] width 5 height 5
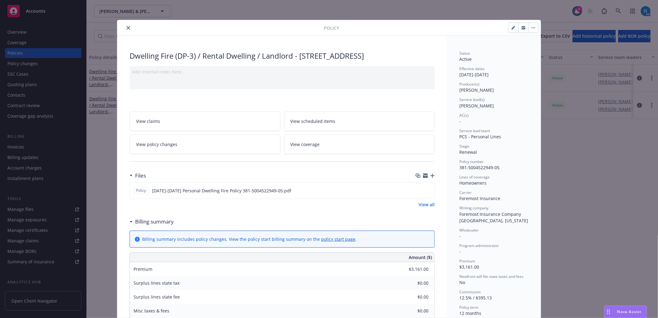
click at [311, 148] on link "View coverage" at bounding box center [359, 143] width 151 height 19
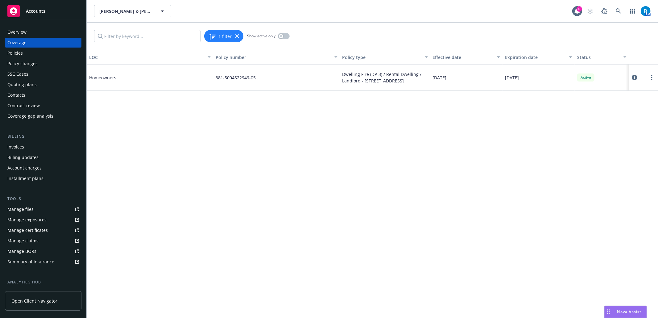
click at [632, 77] on icon at bounding box center [634, 78] width 6 height 6
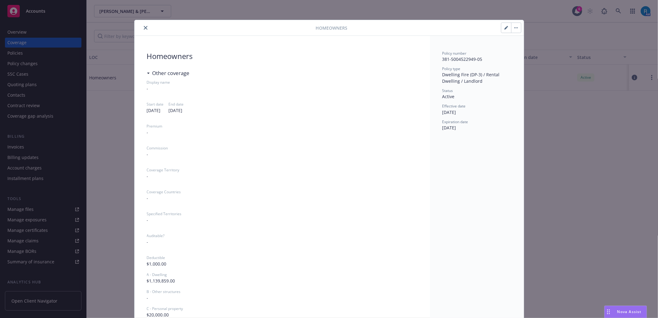
click at [144, 28] on icon "close" at bounding box center [146, 28] width 4 height 4
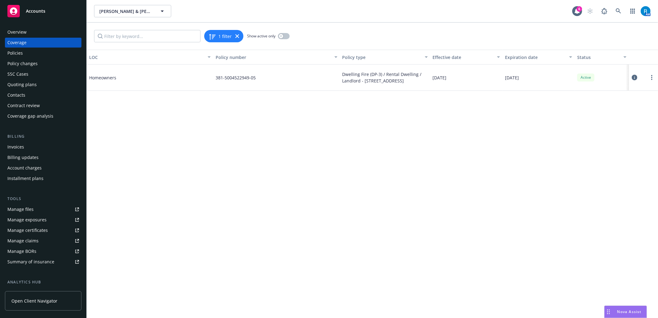
click at [29, 35] on div "Overview" at bounding box center [43, 32] width 72 height 10
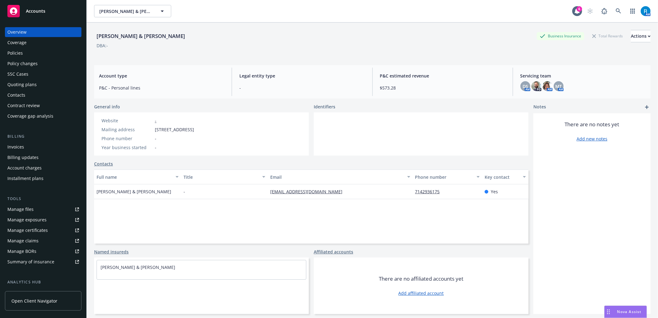
click at [35, 52] on div "Policies" at bounding box center [43, 53] width 72 height 10
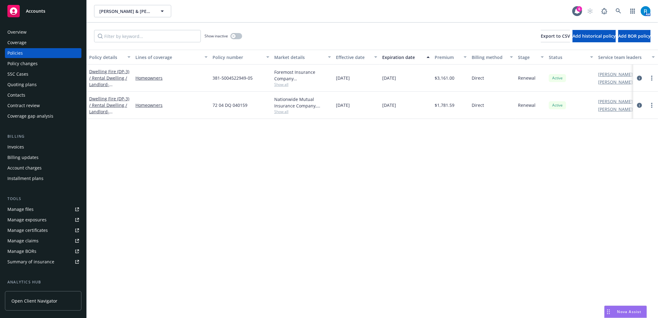
click at [636, 76] on link "circleInformation" at bounding box center [638, 77] width 7 height 7
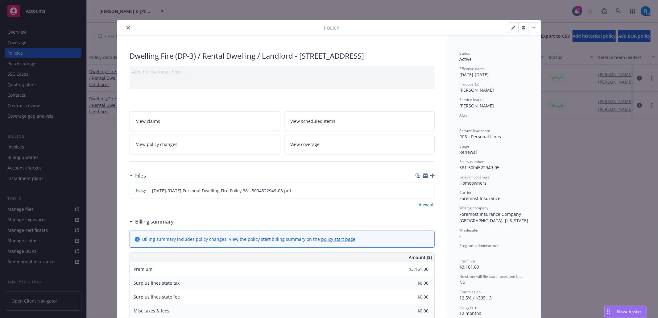
scroll to position [18, 0]
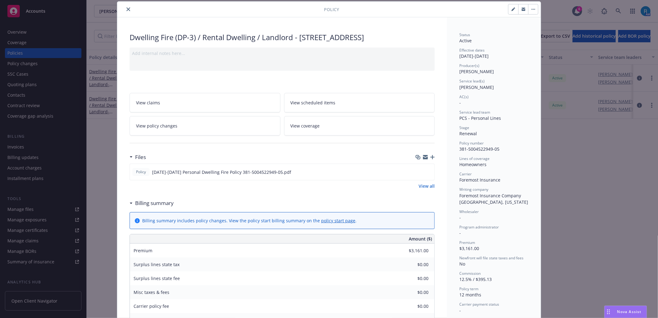
click at [328, 122] on link "View coverage" at bounding box center [359, 125] width 151 height 19
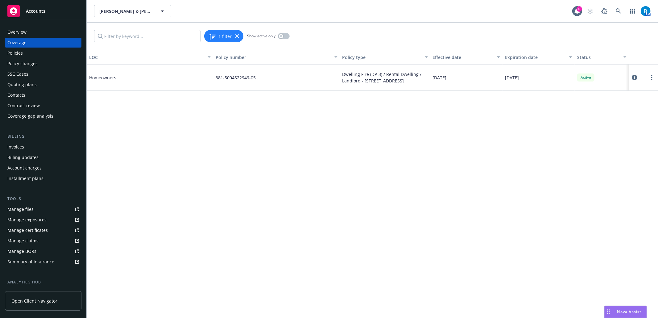
click at [637, 78] on icon at bounding box center [634, 78] width 6 height 6
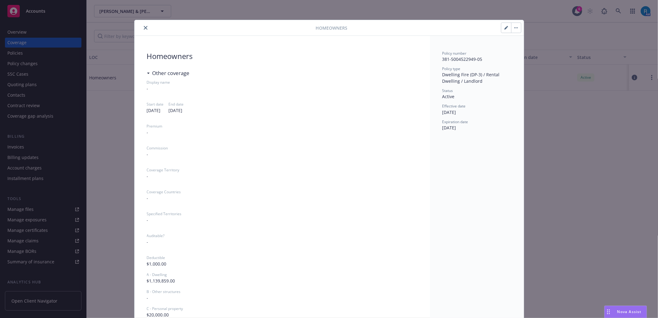
click at [144, 27] on icon "close" at bounding box center [146, 28] width 4 height 4
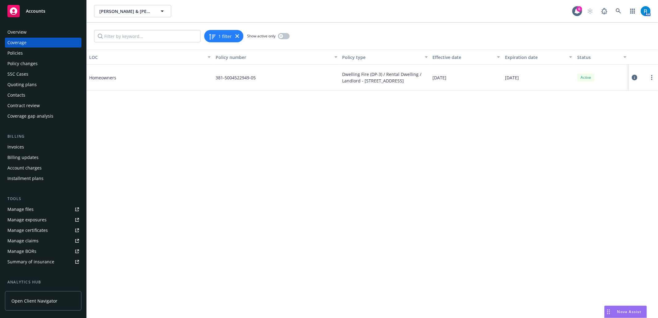
click at [50, 35] on div "Overview" at bounding box center [43, 32] width 72 height 10
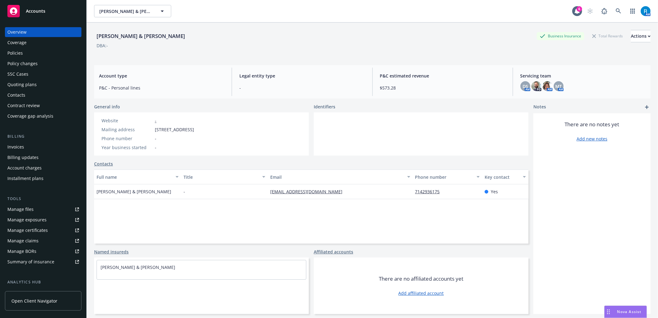
click at [38, 51] on div "Policies" at bounding box center [43, 53] width 72 height 10
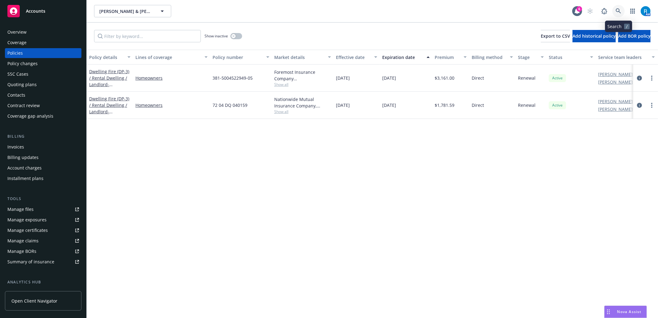
click at [616, 10] on icon at bounding box center [617, 10] width 5 height 5
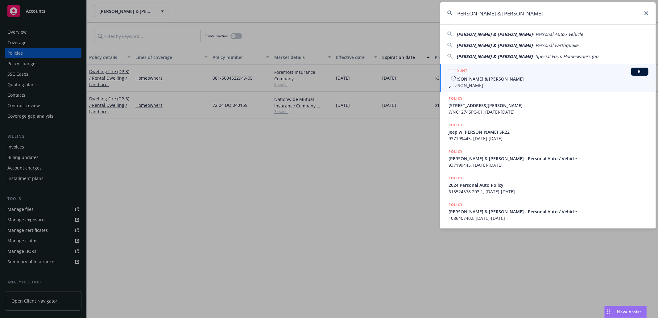
type input "Roberto & Karla Diaz"
click at [491, 76] on span "Roberto & Karla Diaz" at bounding box center [548, 79] width 200 height 6
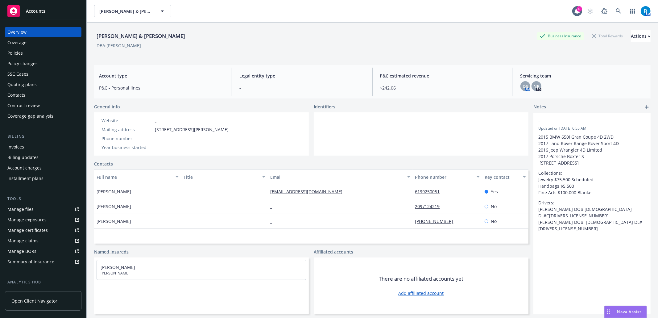
click at [35, 53] on div "Policies" at bounding box center [43, 53] width 72 height 10
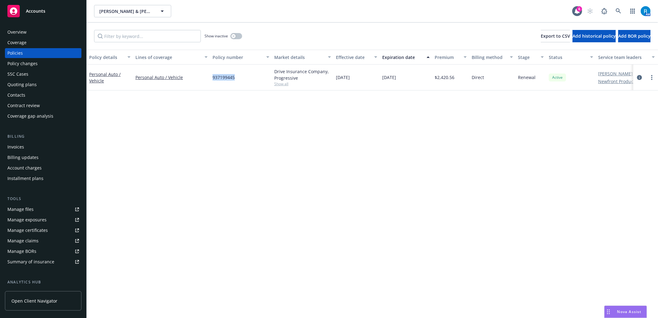
drag, startPoint x: 248, startPoint y: 78, endPoint x: 212, endPoint y: 78, distance: 35.8
click at [212, 78] on div "937199445" at bounding box center [241, 77] width 62 height 26
copy span "937199445"
click at [21, 30] on div "Overview" at bounding box center [16, 32] width 19 height 10
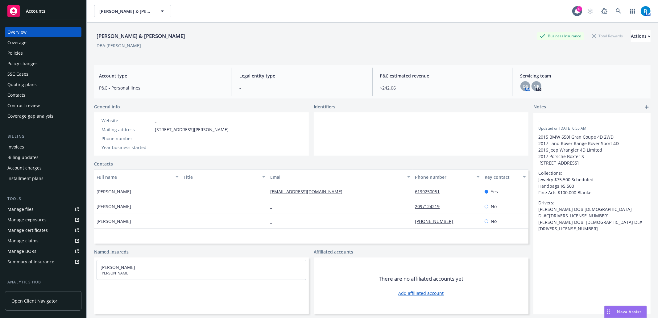
click at [37, 53] on div "Policies" at bounding box center [43, 53] width 72 height 10
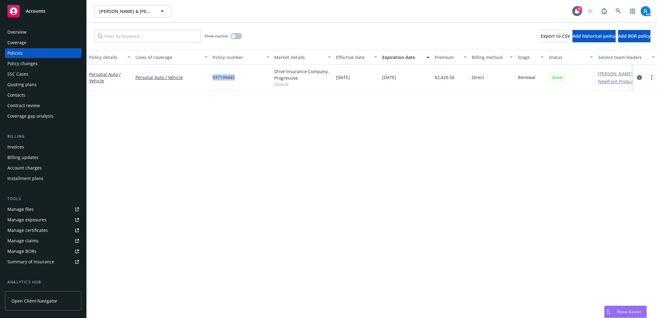
drag, startPoint x: 216, startPoint y: 76, endPoint x: 240, endPoint y: 79, distance: 23.7
click at [240, 79] on div "937199445" at bounding box center [241, 77] width 62 height 26
copy span "937199445"
click at [614, 9] on link at bounding box center [618, 11] width 12 height 12
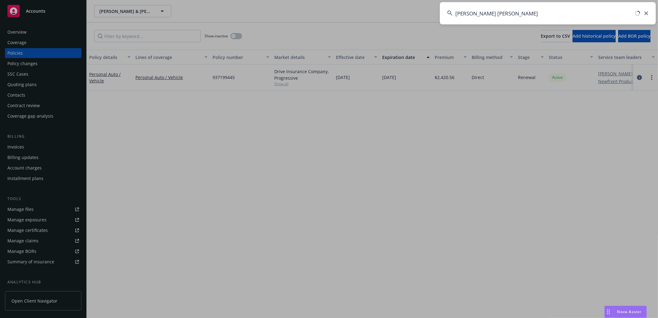
type input "Tien Anh Nguyen"
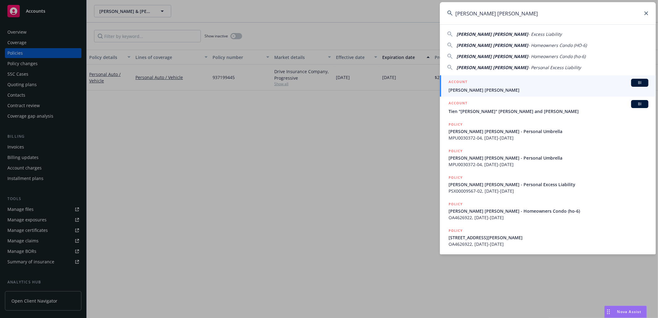
click at [499, 87] on span "Tien Anh Nguyen" at bounding box center [548, 90] width 200 height 6
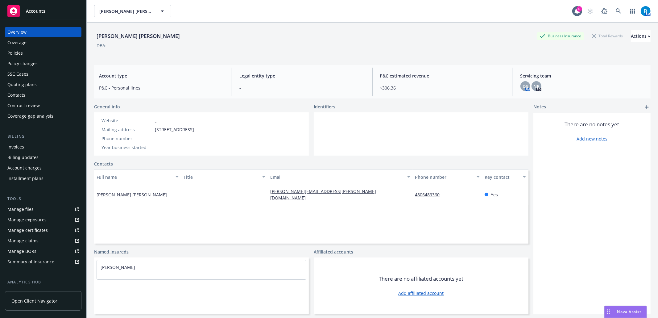
click at [22, 55] on div "Policies" at bounding box center [14, 53] width 15 height 10
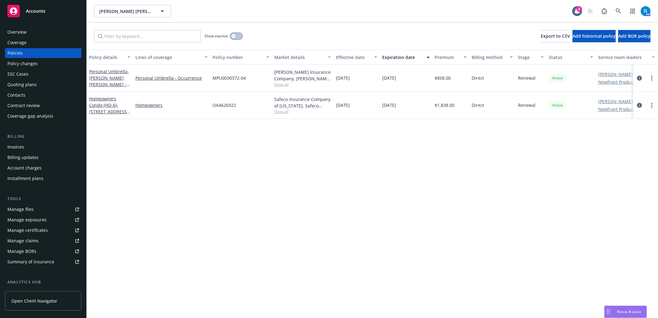
click at [234, 34] on button "button" at bounding box center [236, 36] width 12 height 6
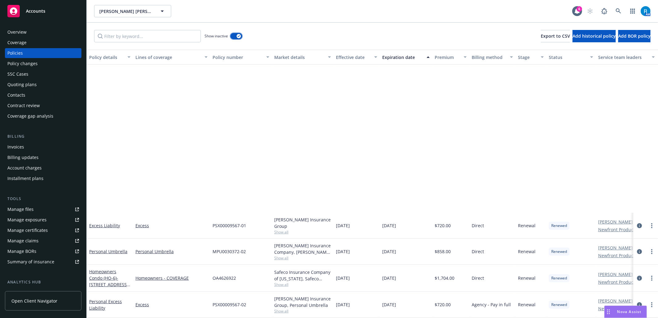
scroll to position [197, 0]
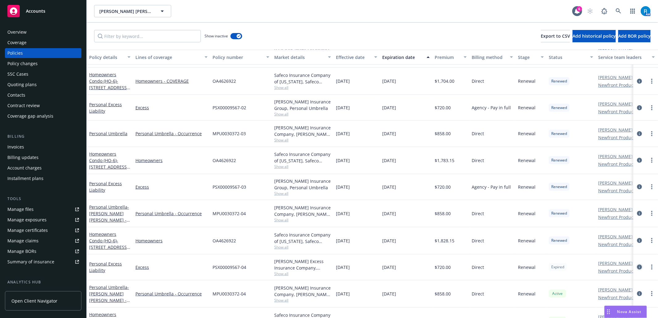
click at [637, 265] on icon "circleInformation" at bounding box center [639, 266] width 5 height 5
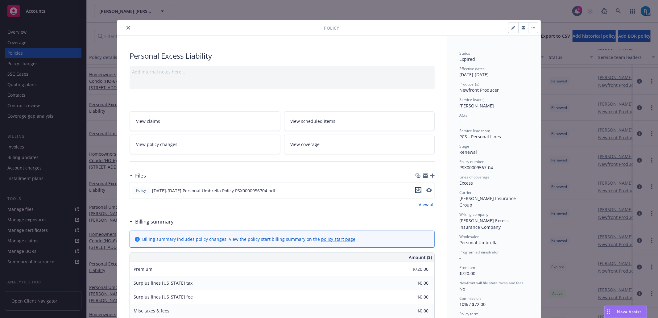
click at [416, 191] on icon "download file" at bounding box center [418, 189] width 5 height 5
click at [126, 27] on icon "close" at bounding box center [128, 28] width 4 height 4
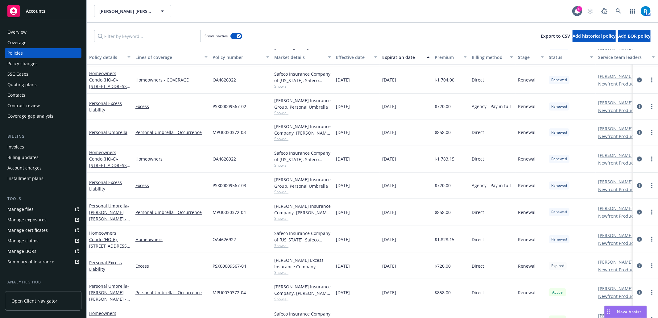
scroll to position [219, 0]
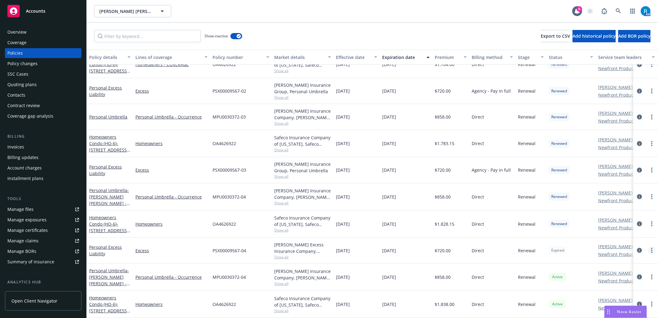
click at [648, 246] on link "more" at bounding box center [651, 249] width 7 height 7
click at [614, 177] on link "Renew with incumbent" at bounding box center [618, 176] width 72 height 12
select select "12"
select select "CA"
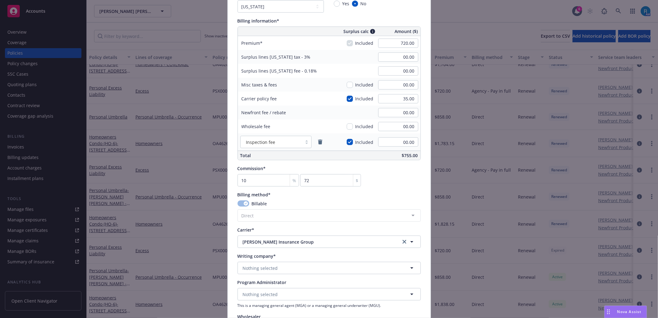
scroll to position [370, 0]
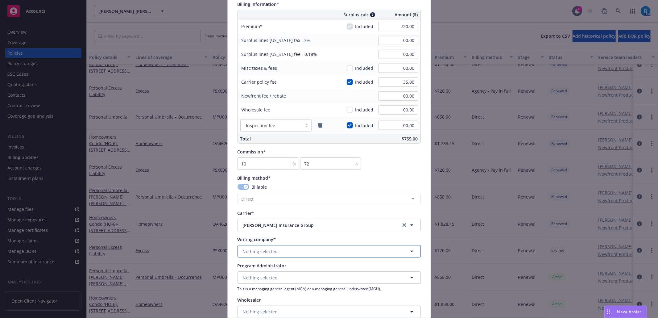
click at [264, 251] on span "Nothing selected" at bounding box center [260, 251] width 35 height 6
click at [268, 269] on strong "Hudson Excess Insurance Company" at bounding box center [290, 268] width 93 height 6
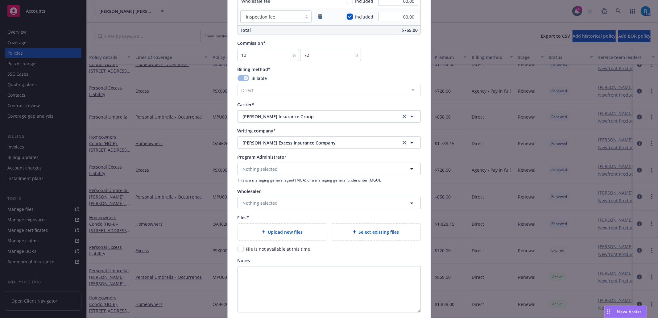
scroll to position [531, 0]
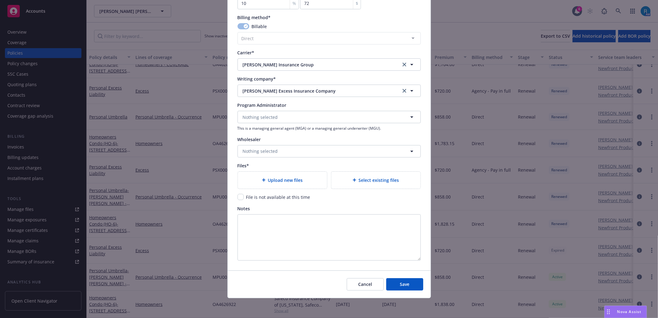
click at [284, 175] on div "Upload new files" at bounding box center [282, 179] width 89 height 17
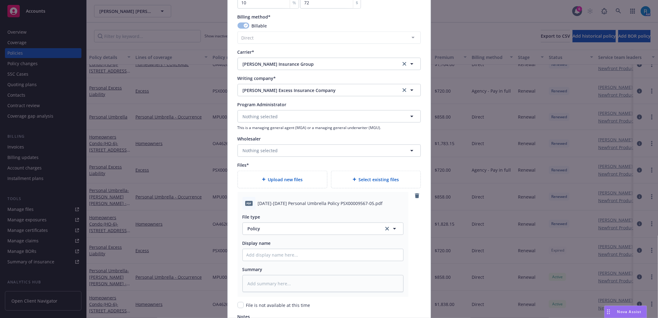
scroll to position [639, 0]
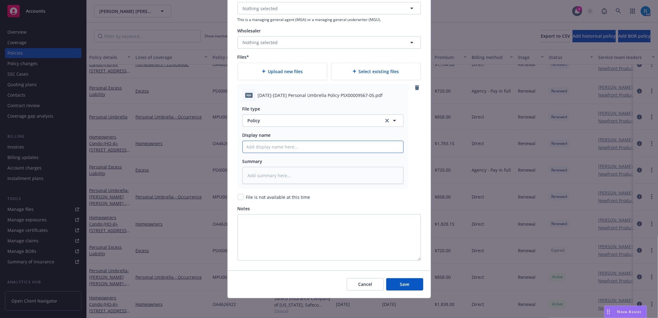
drag, startPoint x: 268, startPoint y: 146, endPoint x: 277, endPoint y: 152, distance: 10.3
click at [268, 146] on input "Policy display name" at bounding box center [323, 147] width 160 height 12
paste input "2025-2026 Personal Umbrella Policy PSX00009567-05"
type textarea "x"
type input "2025-2026 Personal Umbrella Policy PSX00009567-05"
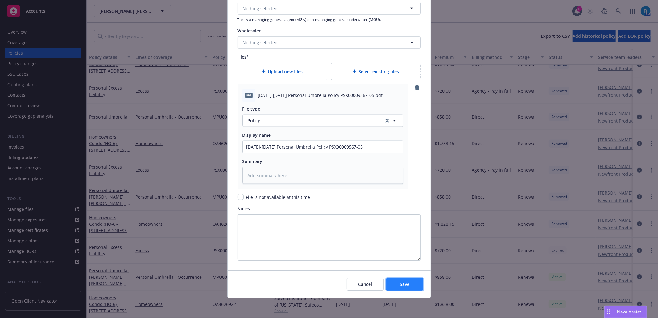
click at [406, 283] on span "Save" at bounding box center [405, 284] width 10 height 6
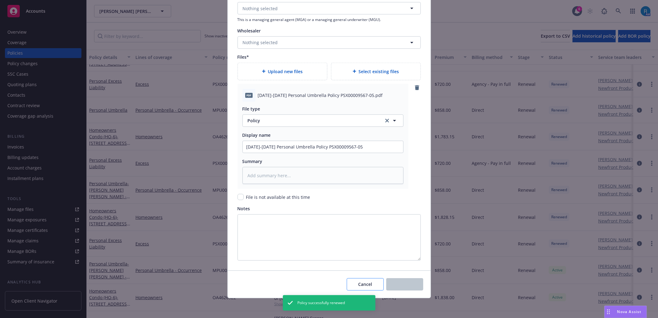
scroll to position [393, 0]
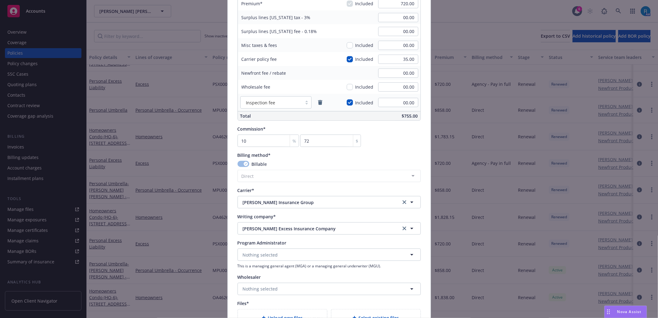
type textarea "x"
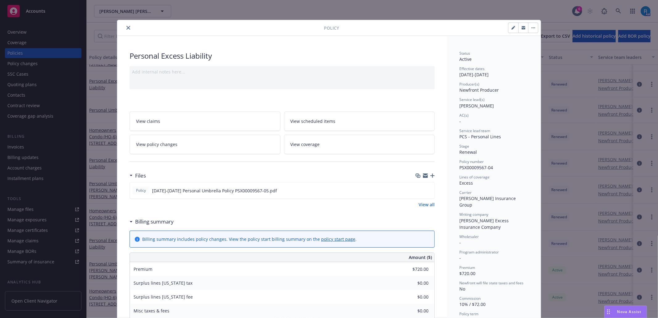
click at [126, 27] on icon "close" at bounding box center [128, 28] width 4 height 4
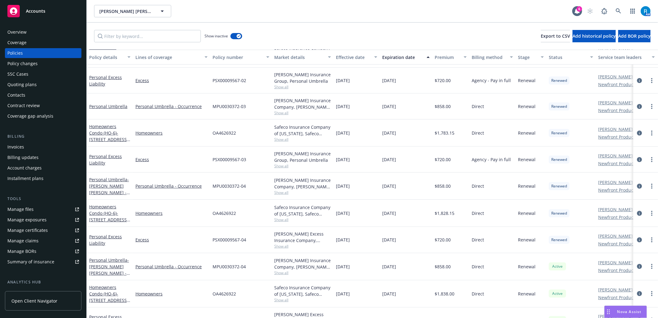
scroll to position [244, 0]
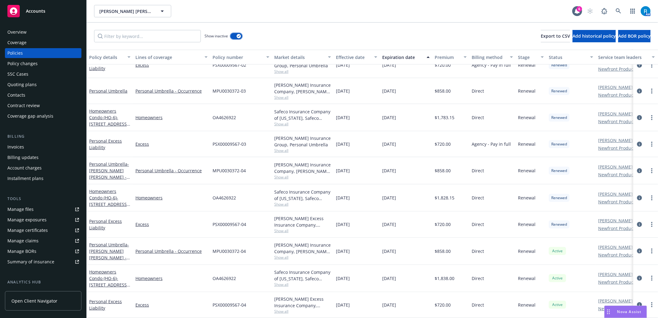
click at [235, 36] on button "button" at bounding box center [236, 36] width 12 height 6
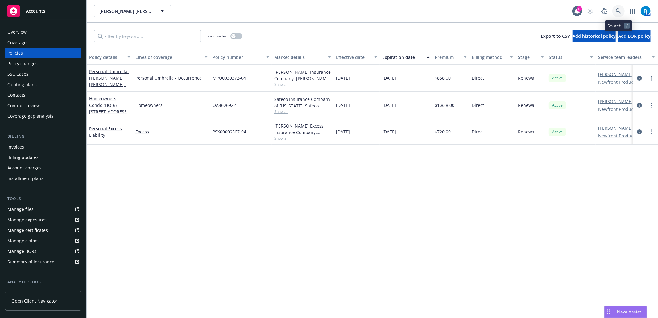
click at [617, 10] on icon at bounding box center [618, 11] width 6 height 6
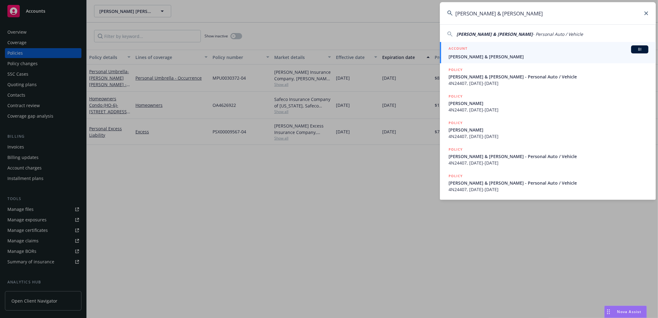
type input "[PERSON_NAME] & [PERSON_NAME]"
click at [503, 60] on span "[PERSON_NAME] & [PERSON_NAME]" at bounding box center [548, 56] width 200 height 6
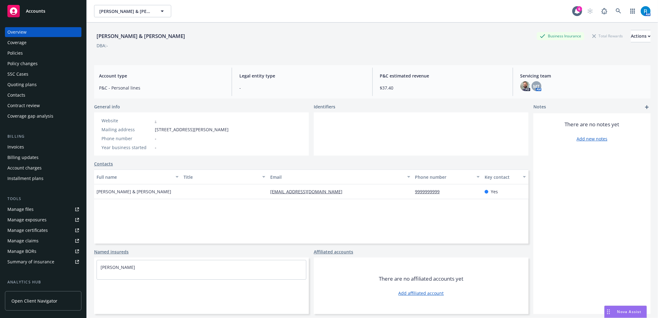
click at [39, 54] on div "Policies" at bounding box center [43, 53] width 72 height 10
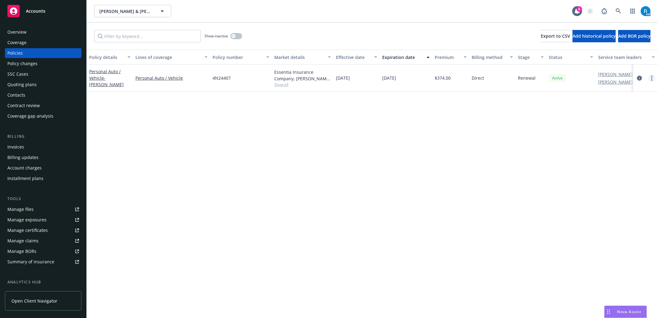
click at [650, 76] on link "more" at bounding box center [651, 77] width 7 height 7
click at [631, 103] on link "Renew with incumbent" at bounding box center [618, 102] width 72 height 12
select select "12"
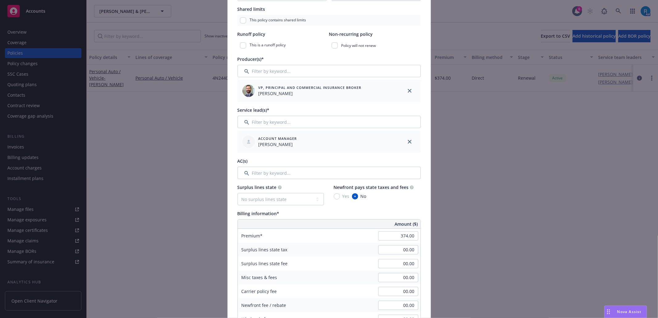
scroll to position [164, 0]
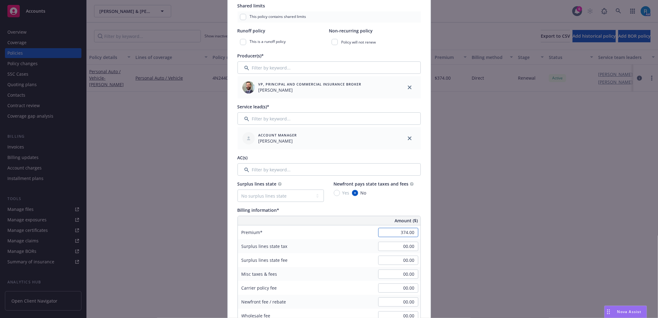
click at [402, 232] on input "374.00" at bounding box center [398, 232] width 40 height 9
type input "415.00"
type input "41.5"
click at [355, 247] on div "Surplus lines state tax 00.00" at bounding box center [329, 246] width 183 height 14
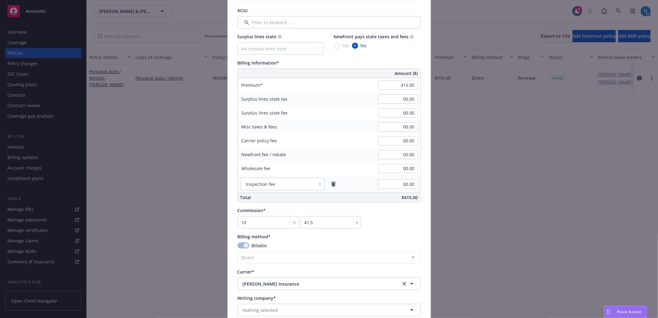
scroll to position [329, 0]
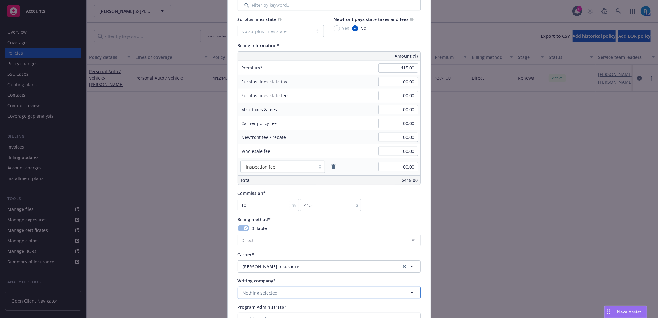
click at [260, 294] on span "Nothing selected" at bounding box center [260, 292] width 35 height 6
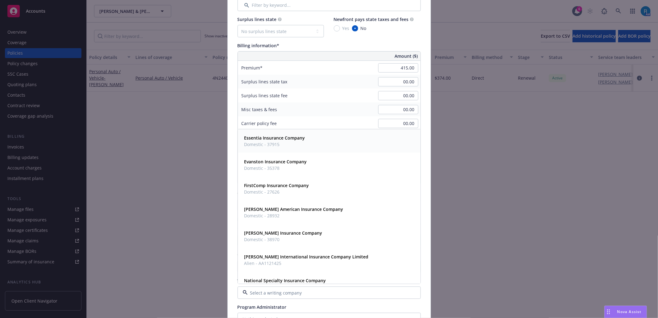
click at [285, 142] on span "Domestic - 37915" at bounding box center [274, 144] width 61 height 6
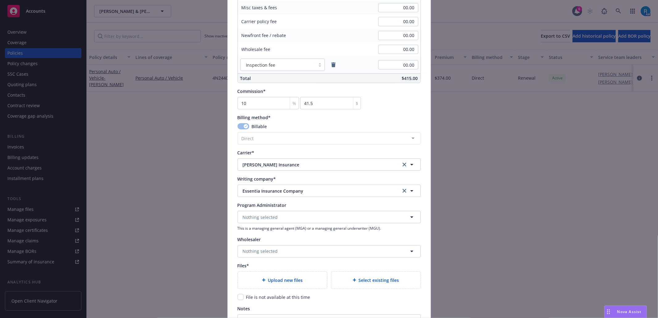
scroll to position [452, 0]
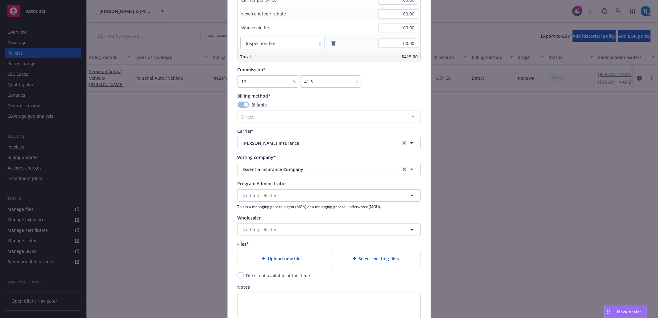
click at [284, 265] on div "Upload new files" at bounding box center [282, 258] width 89 height 17
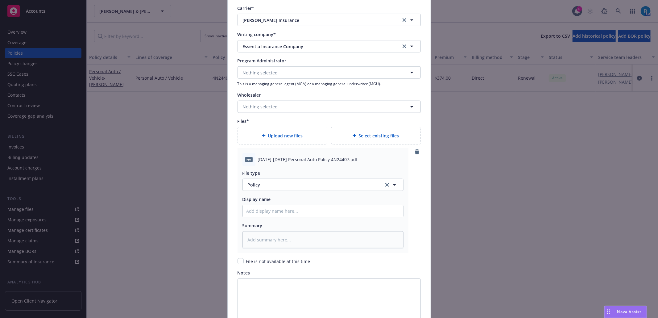
scroll to position [575, 0]
click at [264, 210] on input "Policy display name" at bounding box center [323, 210] width 160 height 12
paste input "2025-2026 Personal Auto Policy 4N24407"
type textarea "x"
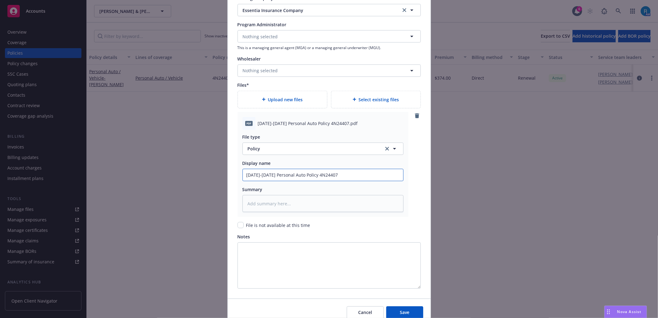
scroll to position [639, 0]
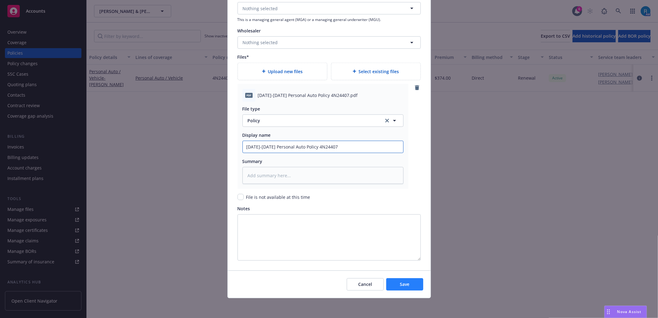
type input "2025-2026 Personal Auto Policy 4N24407"
click at [414, 284] on button "Save" at bounding box center [404, 284] width 37 height 12
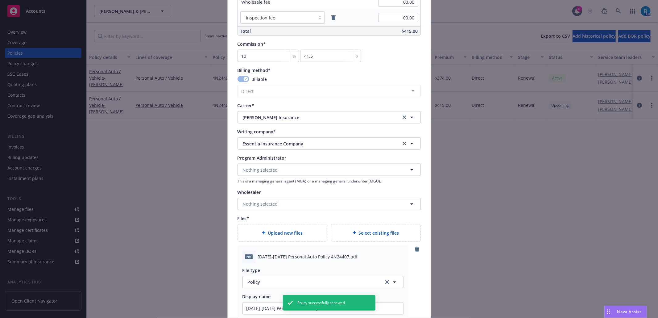
scroll to position [475, 0]
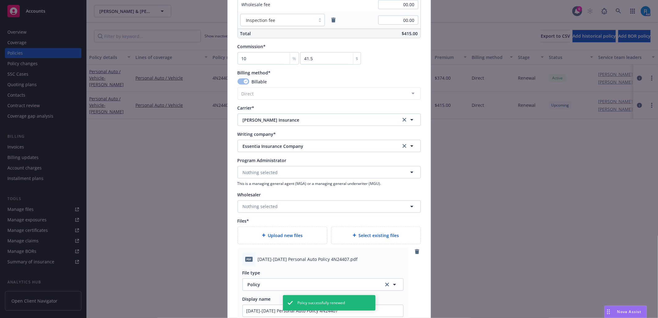
type textarea "x"
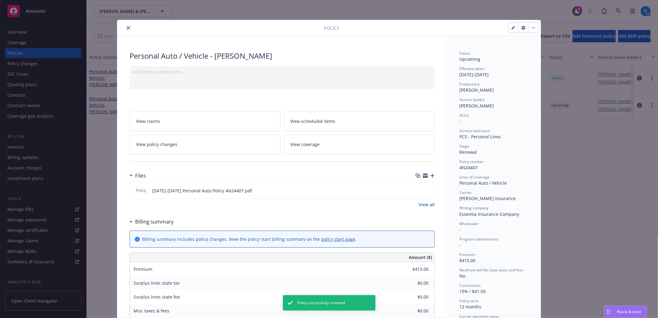
click at [125, 28] on button "close" at bounding box center [128, 27] width 7 height 7
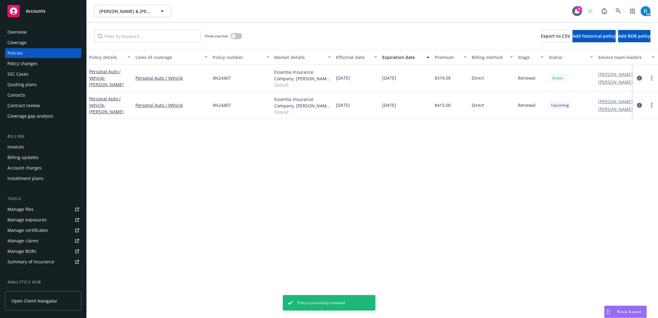
click at [12, 32] on div "Overview" at bounding box center [16, 32] width 19 height 10
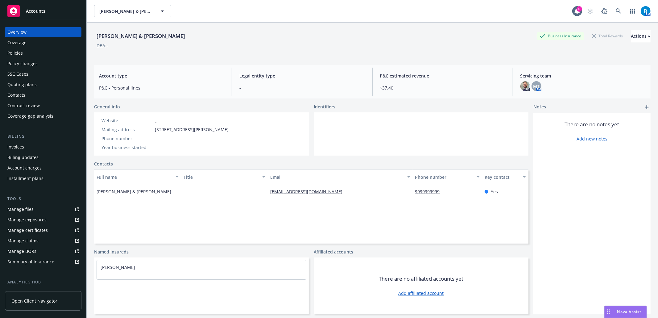
click at [36, 55] on div "Policies" at bounding box center [43, 53] width 72 height 10
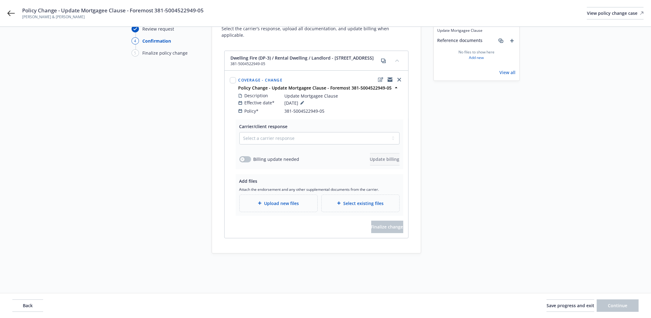
scroll to position [51, 0]
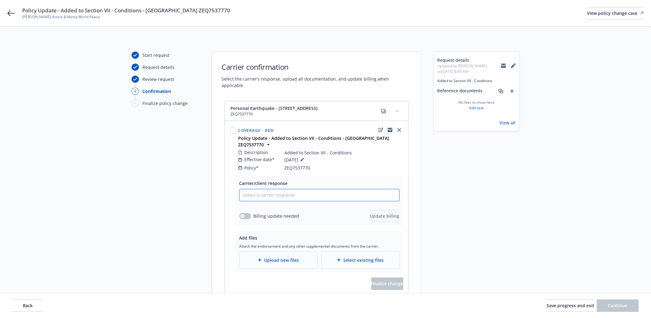
click at [295, 189] on select "Select a carrier response Accepted Accepted with revision No endorsement needed…" at bounding box center [320, 195] width 160 height 12
select select "ACCEPTED"
click at [240, 189] on select "Select a carrier response Accepted Accepted with revision No endorsement needed…" at bounding box center [320, 195] width 160 height 12
drag, startPoint x: 257, startPoint y: 203, endPoint x: 241, endPoint y: 205, distance: 16.1
click at [257, 212] on span "Billing update needed" at bounding box center [277, 215] width 46 height 6
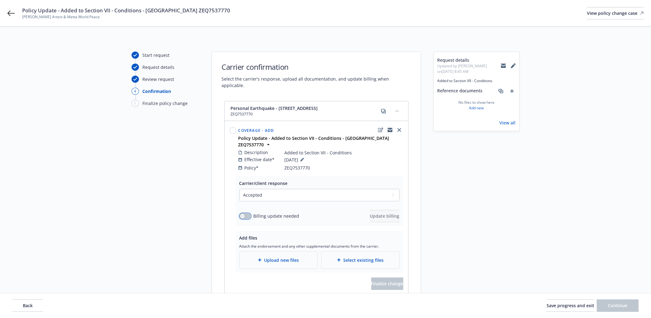
click at [241, 214] on div "button" at bounding box center [242, 216] width 4 height 4
click at [371, 213] on span "Update billing" at bounding box center [385, 216] width 30 height 6
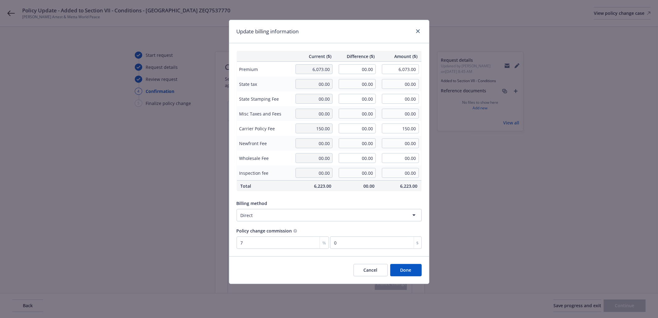
click at [410, 267] on button "Done" at bounding box center [405, 270] width 31 height 12
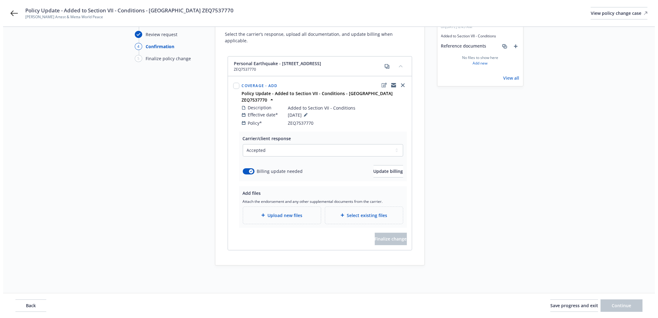
scroll to position [45, 0]
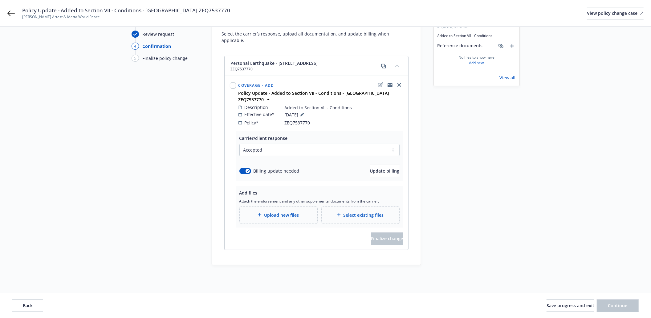
click at [267, 206] on div "Upload new files" at bounding box center [279, 214] width 78 height 17
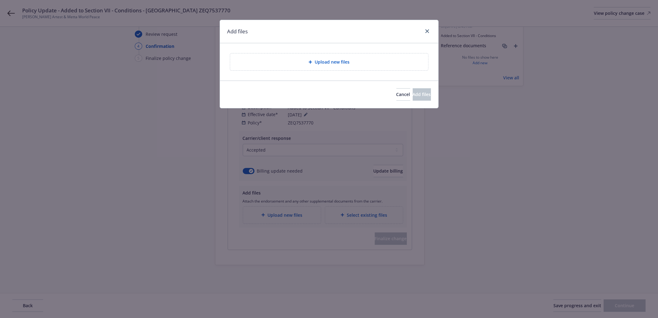
click at [310, 65] on div "Upload new files" at bounding box center [329, 61] width 188 height 7
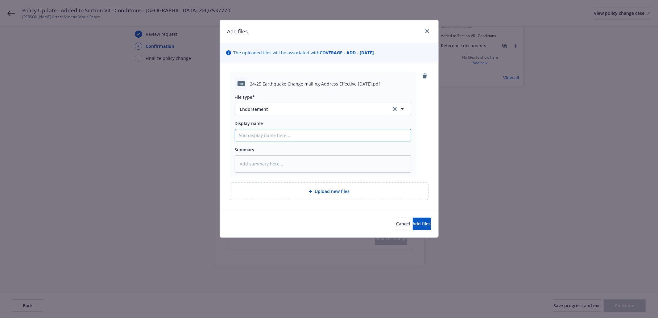
drag, startPoint x: 255, startPoint y: 136, endPoint x: 258, endPoint y: 138, distance: 3.9
click at [255, 136] on input "Display name" at bounding box center [323, 135] width 176 height 12
paste input "24-25 Earthquake Change mailing Address Effective 11-03-2024"
type textarea "x"
type input "24-25 Earthquake Change mailing Address Effective 11-03-2024"
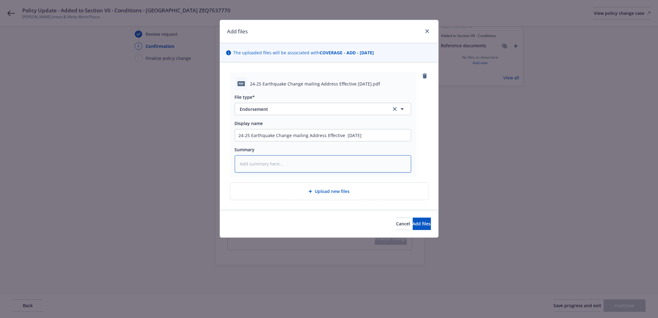
click at [272, 168] on textarea at bounding box center [323, 163] width 176 height 17
paste textarea "24-25 Earthquake Change mailing Address Effective 11-03-2024"
type textarea "x"
type textarea "24-25 Earthquake Change mailing Address Effective 11-03-2024"
click at [417, 224] on span "Add files" at bounding box center [422, 223] width 18 height 6
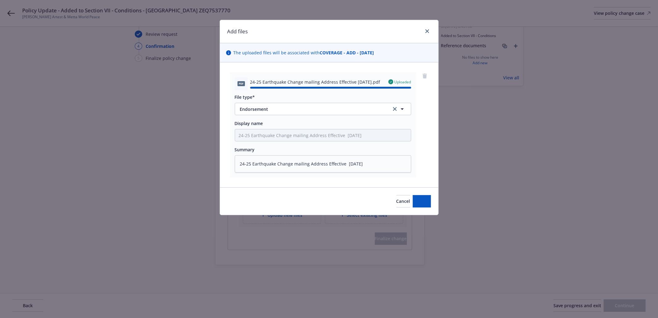
type textarea "x"
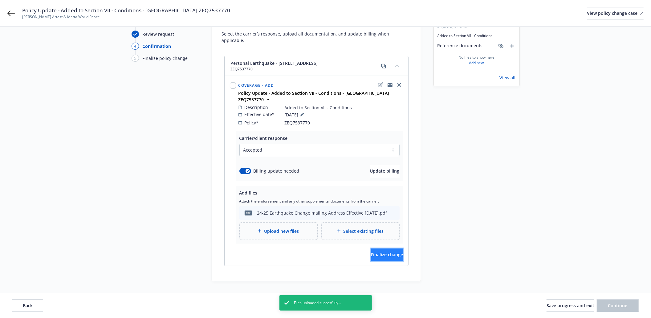
click at [372, 251] on span "Finalize change" at bounding box center [388, 254] width 32 height 6
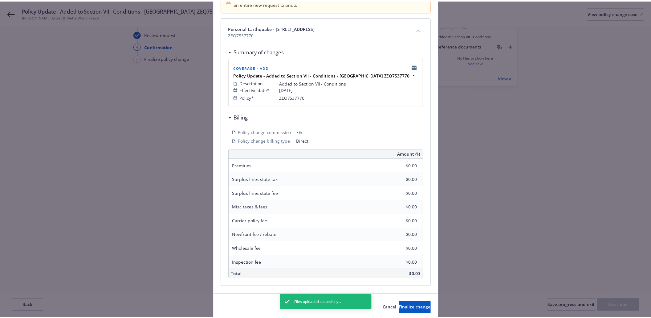
scroll to position [101, 0]
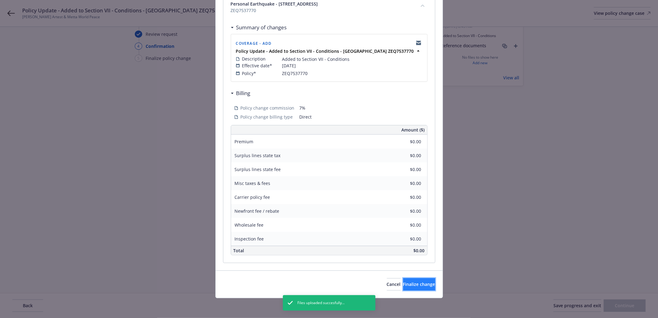
click at [403, 282] on span "Finalize change" at bounding box center [419, 284] width 32 height 6
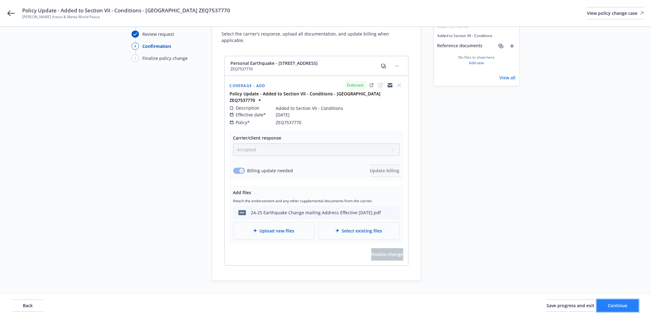
click at [612, 301] on button "Continue" at bounding box center [618, 305] width 42 height 12
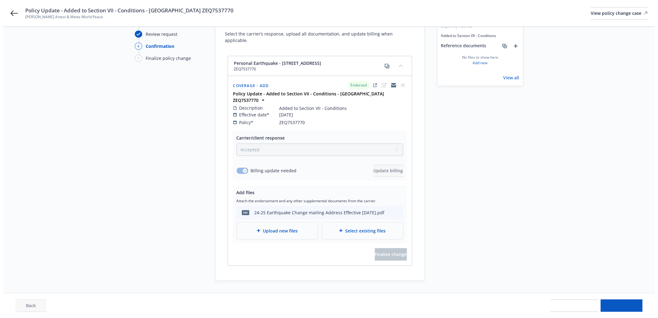
scroll to position [0, 0]
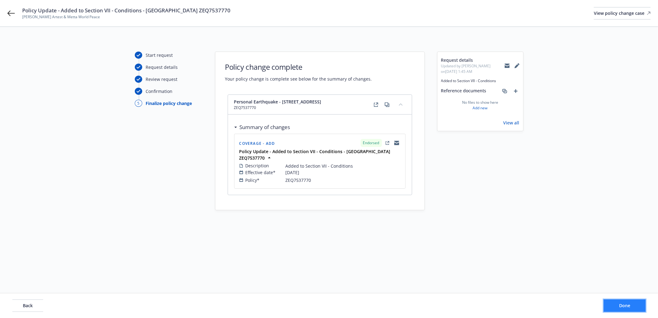
click at [628, 306] on span "Done" at bounding box center [624, 305] width 11 height 6
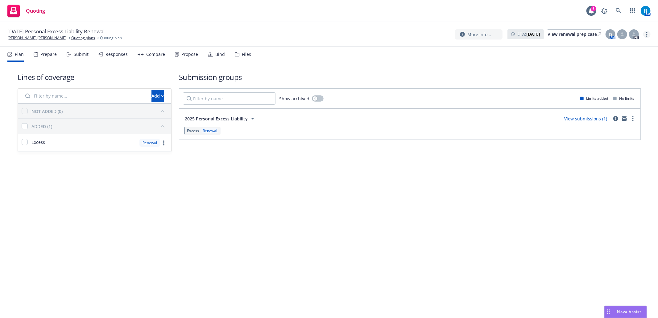
click at [644, 32] on link "more" at bounding box center [646, 34] width 7 height 7
click at [616, 88] on link "Archive quoting plan" at bounding box center [615, 84] width 69 height 12
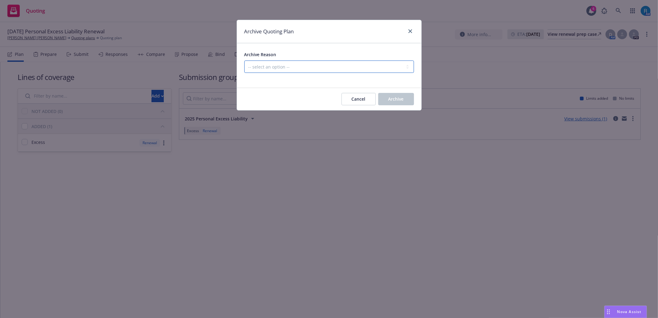
click at [321, 63] on select "-- select an option -- All policies in this renewal plan are auto-renewed Creat…" at bounding box center [329, 66] width 170 height 12
select select "ARCHIVED_RENEWAL_POLICY_AUTO_RENEWED"
click at [244, 61] on select "-- select an option -- All policies in this renewal plan are auto-renewed Creat…" at bounding box center [329, 66] width 170 height 12
click at [397, 101] on span "Archive" at bounding box center [395, 99] width 15 height 6
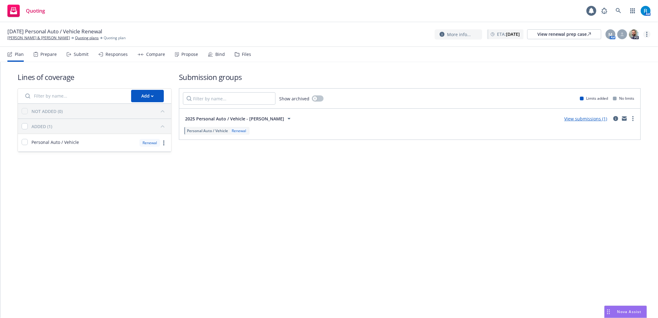
click at [646, 35] on icon "more" at bounding box center [646, 34] width 1 height 5
click at [624, 84] on link "Archive quoting plan" at bounding box center [615, 84] width 69 height 12
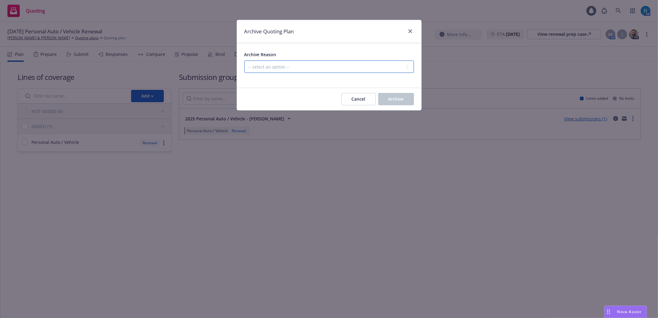
click at [353, 68] on select "-- select an option -- All policies in this renewal plan are auto-renewed Creat…" at bounding box center [329, 66] width 170 height 12
select select "ARCHIVED_RENEWAL_POLICY_AUTO_RENEWED"
click at [244, 61] on select "-- select an option -- All policies in this renewal plan are auto-renewed Creat…" at bounding box center [329, 66] width 170 height 12
click at [393, 98] on span "Archive" at bounding box center [395, 99] width 15 height 6
